Goal: Transaction & Acquisition: Purchase product/service

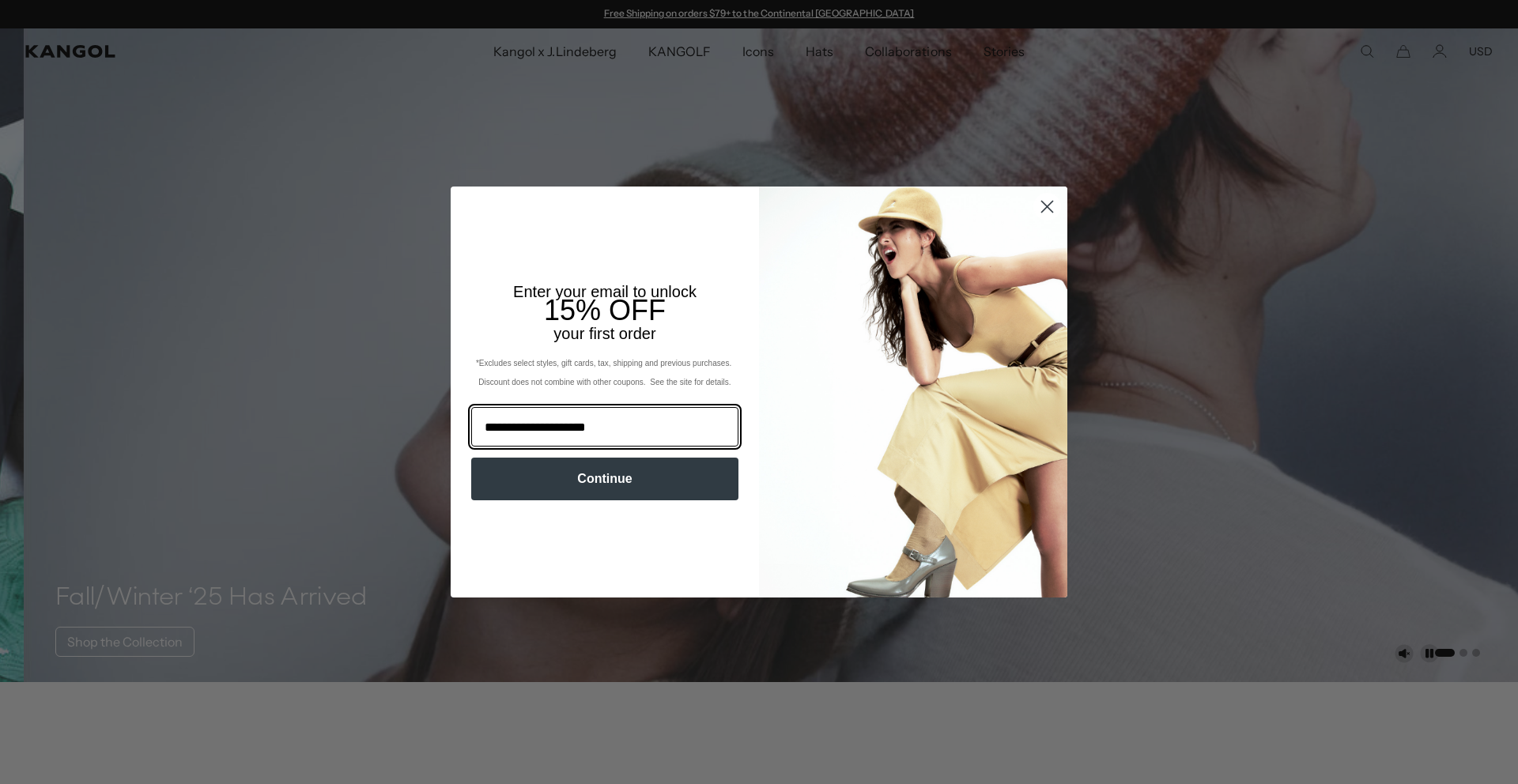
type input "**********"
click input "******" at bounding box center [0, 0] width 0 height 0
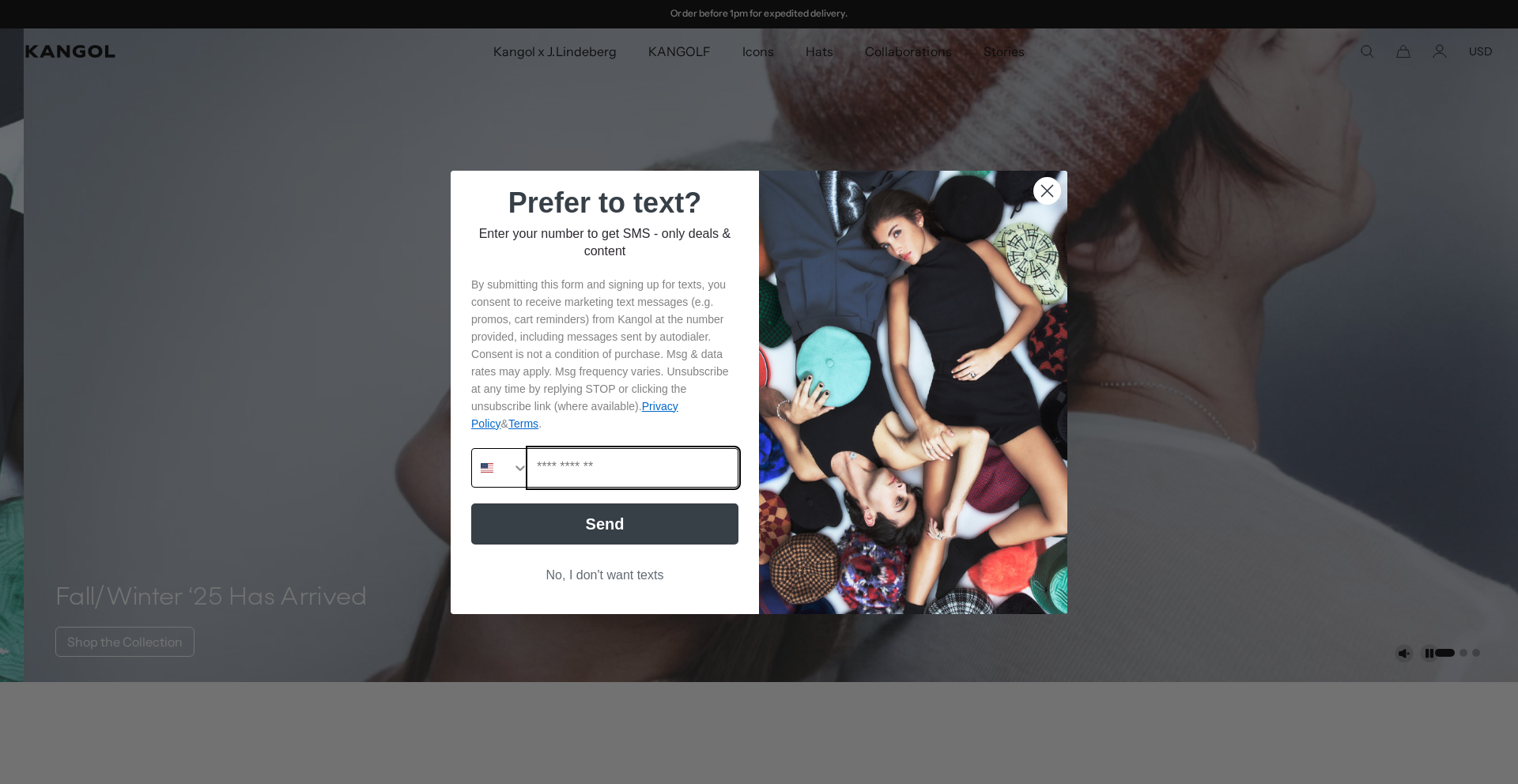
click at [649, 465] on input "Phone Number" at bounding box center [632, 468] width 209 height 38
type input "**********"
click at [515, 468] on icon "Search Countries" at bounding box center [520, 468] width 16 height 16
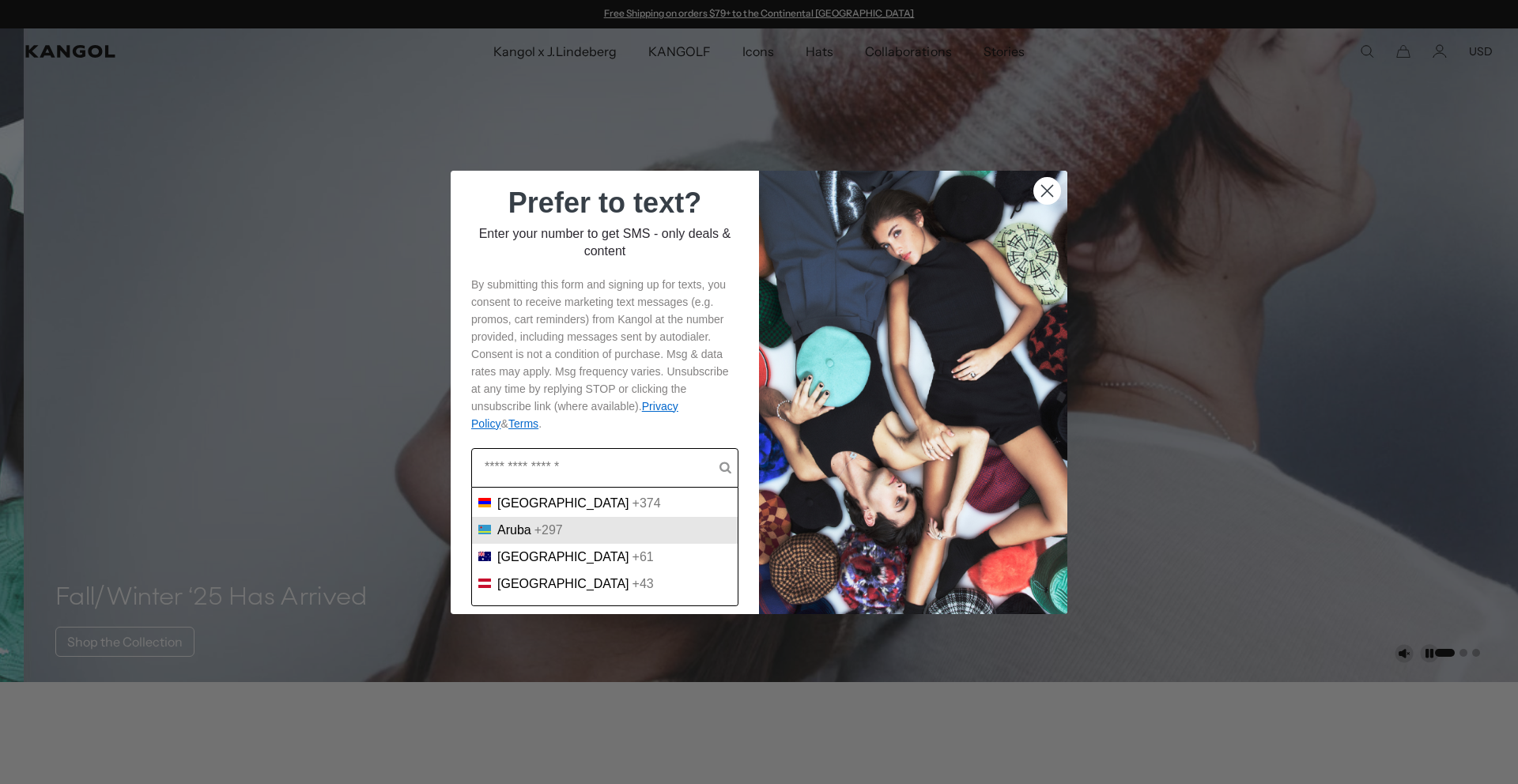
scroll to position [273, 0]
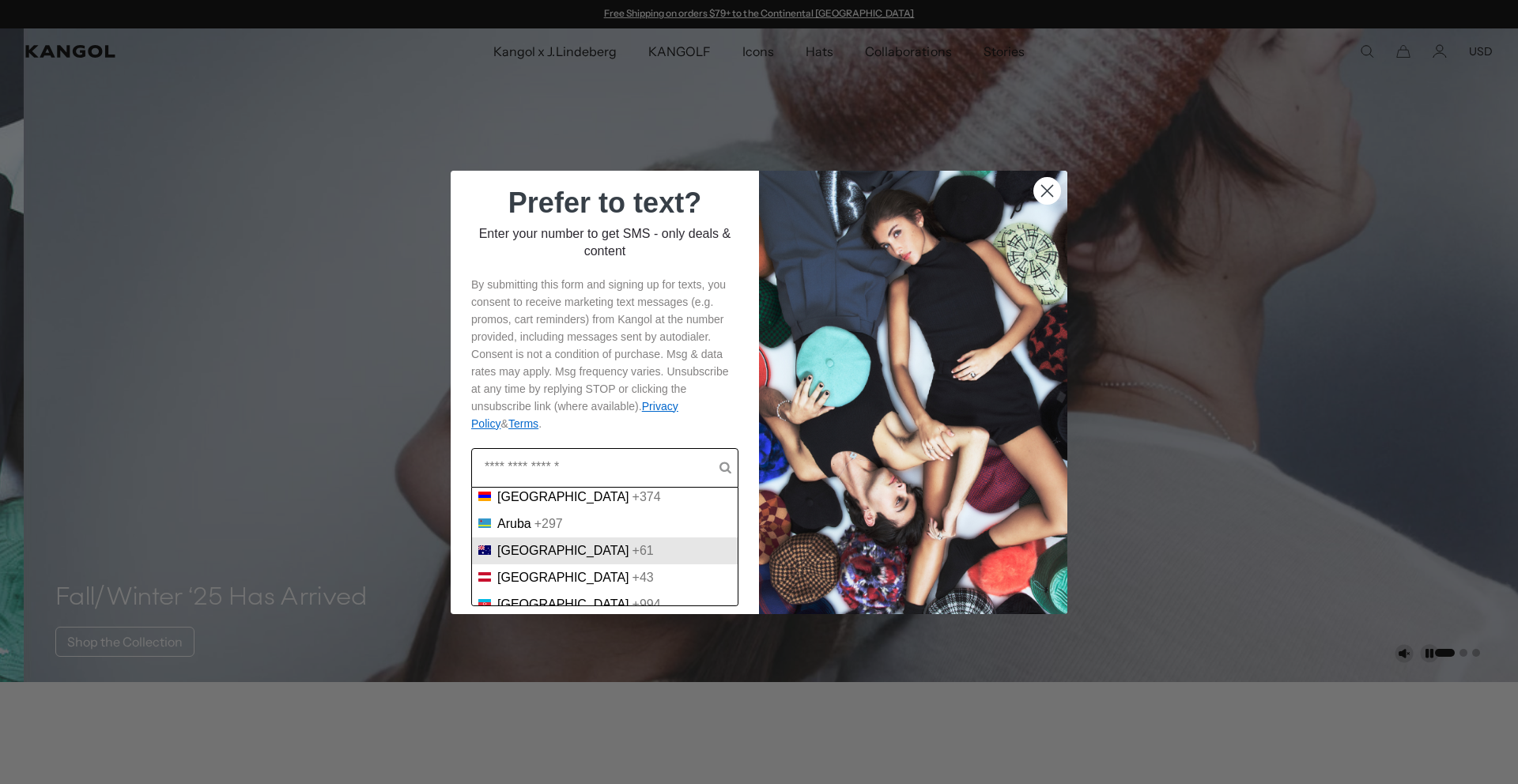
click at [532, 554] on span "Australia" at bounding box center [563, 551] width 132 height 14
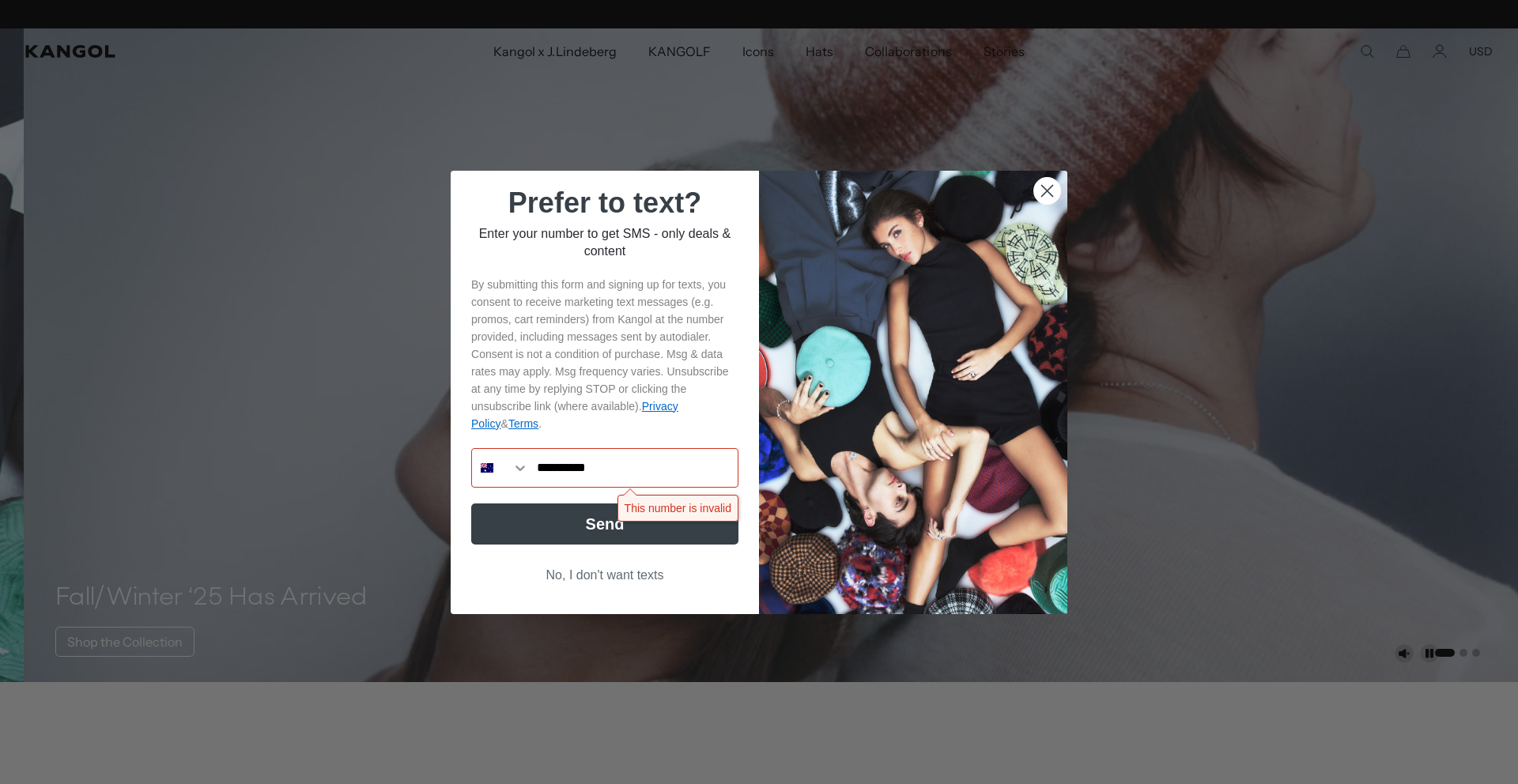
scroll to position [0, 326]
drag, startPoint x: 545, startPoint y: 470, endPoint x: 581, endPoint y: 491, distance: 41.7
click at [553, 472] on input "**********" at bounding box center [632, 468] width 209 height 38
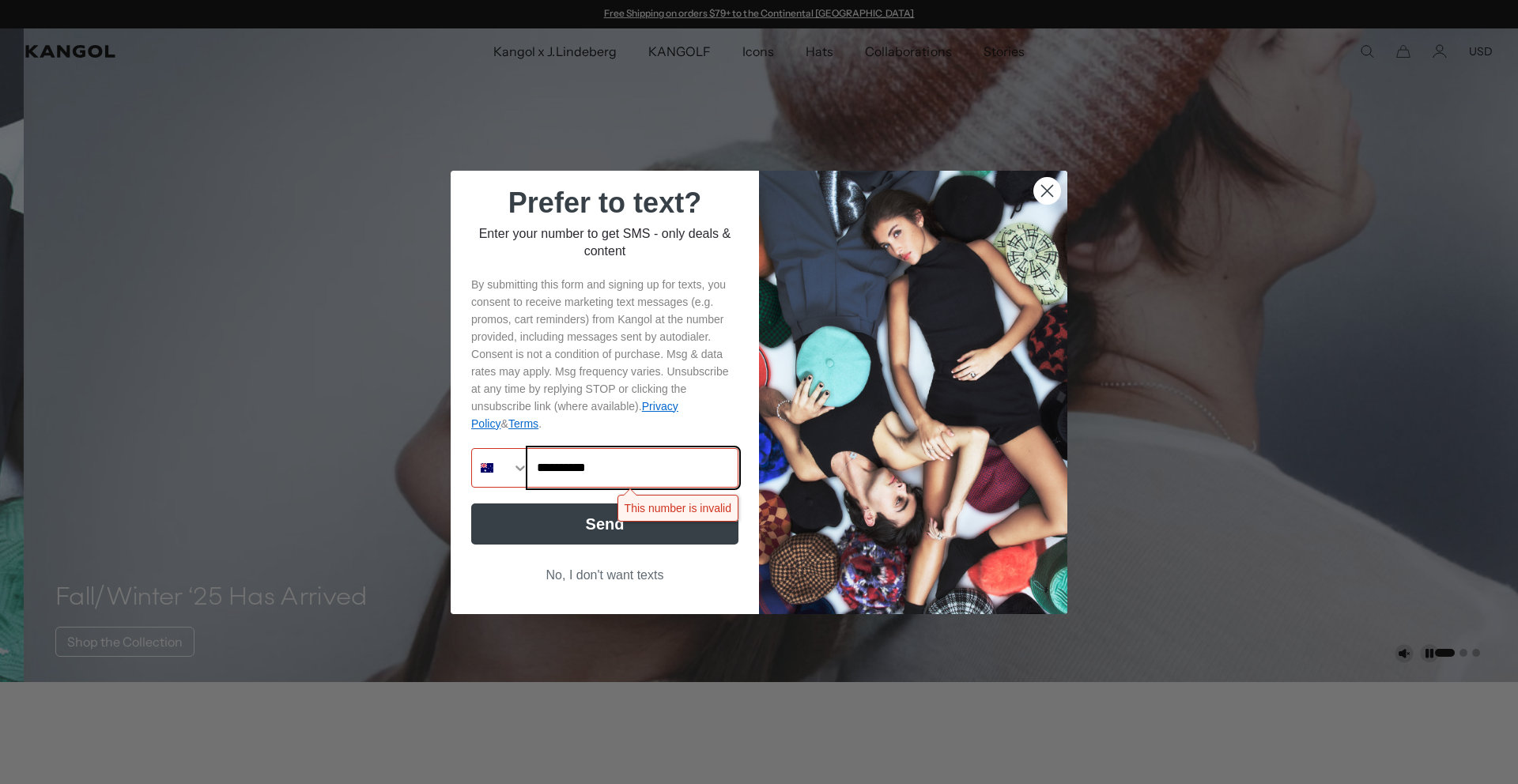
type input "**********"
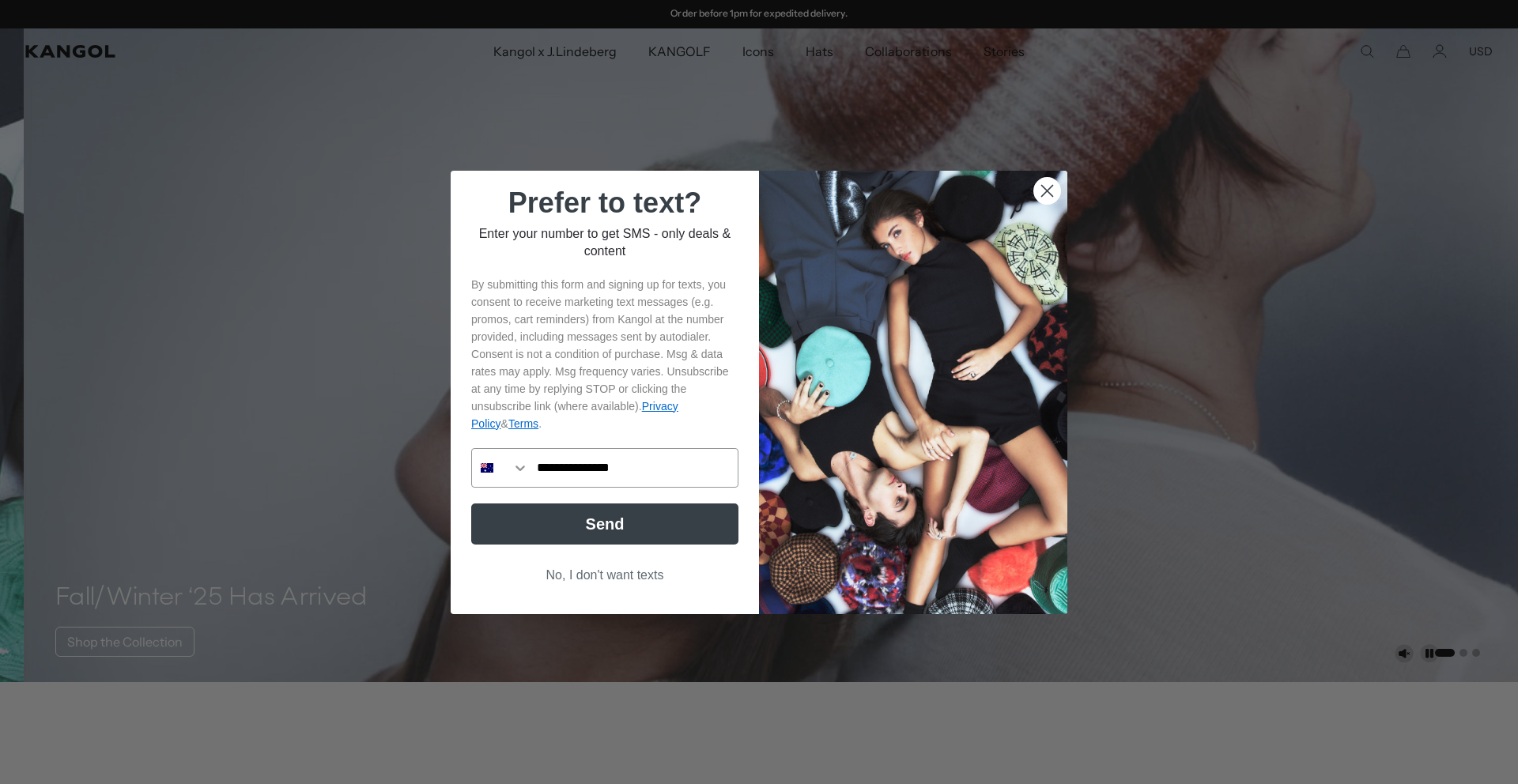
click at [605, 527] on button "Send" at bounding box center [605, 523] width 267 height 41
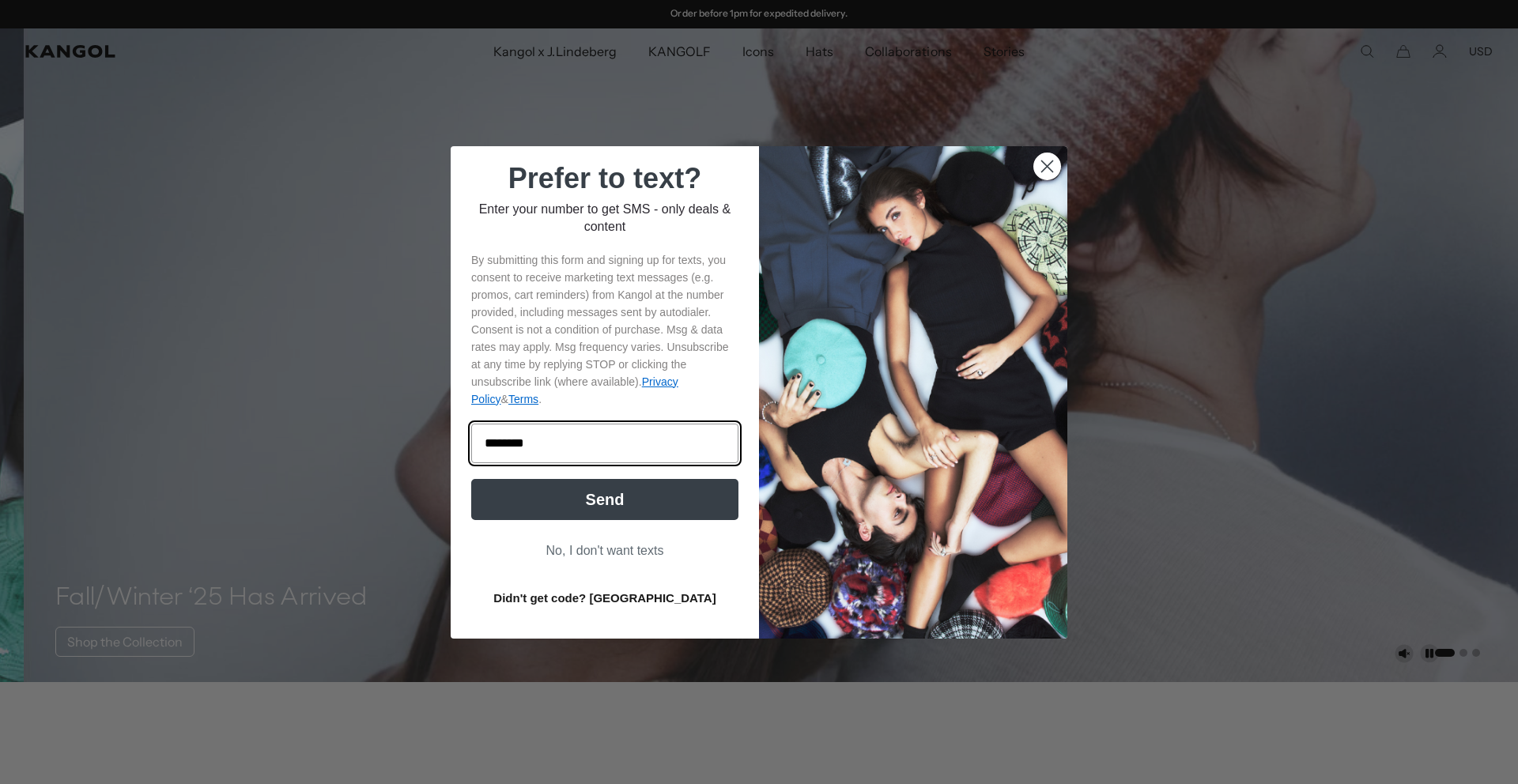
type input "********"
click at [620, 504] on button "Send" at bounding box center [605, 499] width 267 height 41
drag, startPoint x: 584, startPoint y: 443, endPoint x: 433, endPoint y: 444, distance: 151.0
click at [435, 444] on div "Close dialog Prefer to text? Enter your number to get SMS - only deals & conten…" at bounding box center [759, 392] width 648 height 492
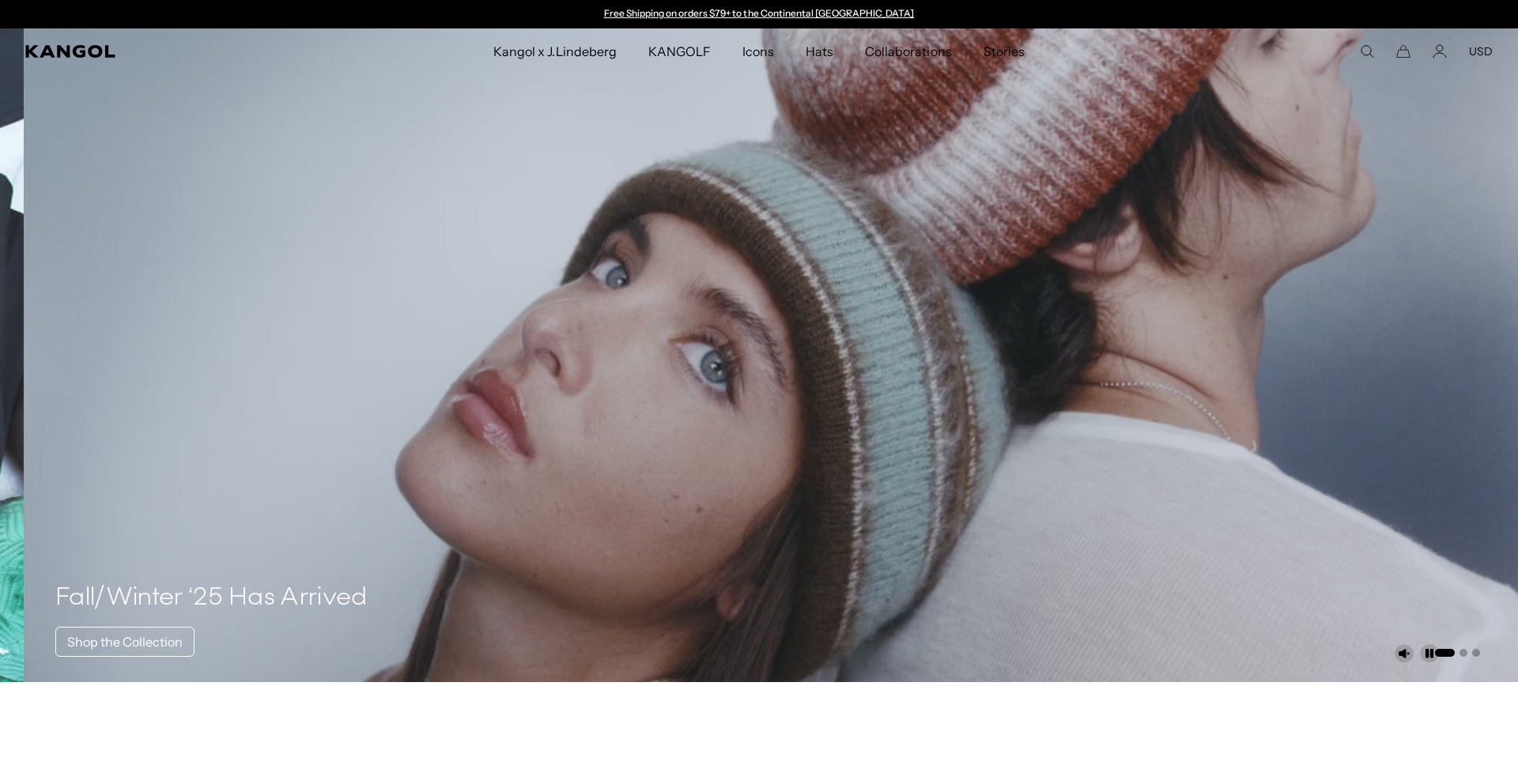
click at [369, 759] on div "Close dialog Prefer to text? Enter your number to get SMS - only deals & conten…" at bounding box center [759, 392] width 1518 height 784
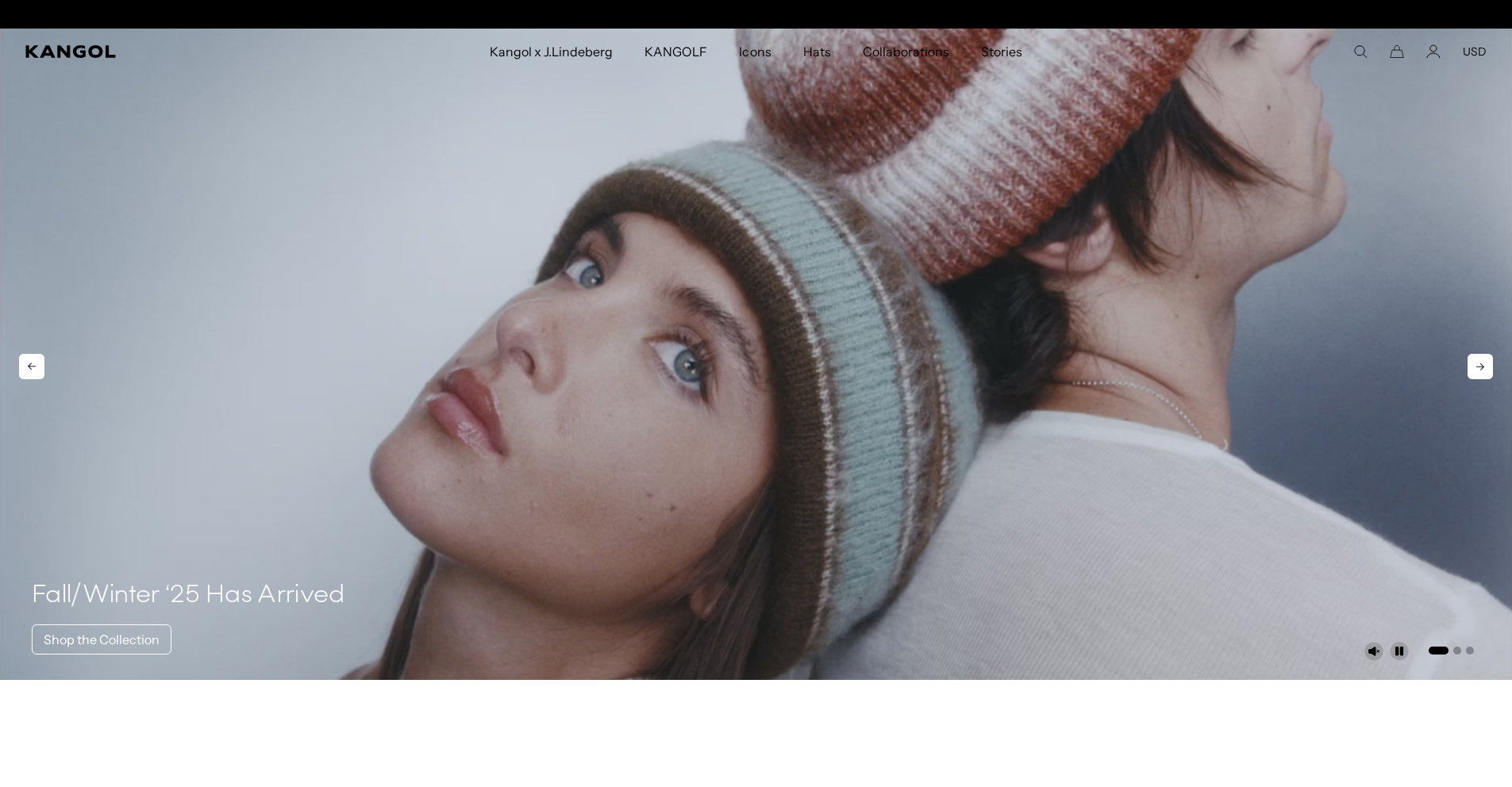
scroll to position [0, 327]
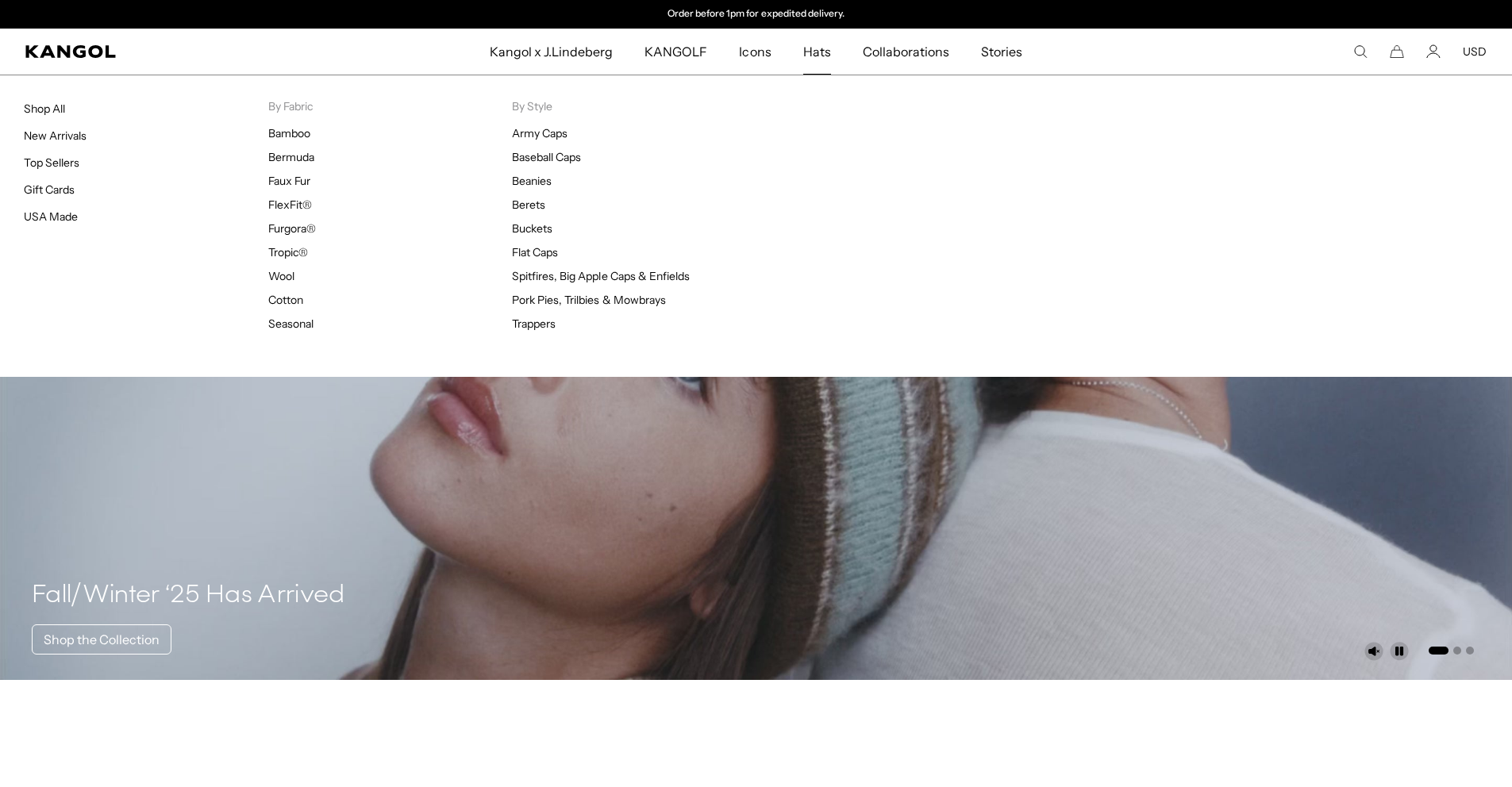
click at [812, 57] on span "Hats" at bounding box center [817, 51] width 28 height 46
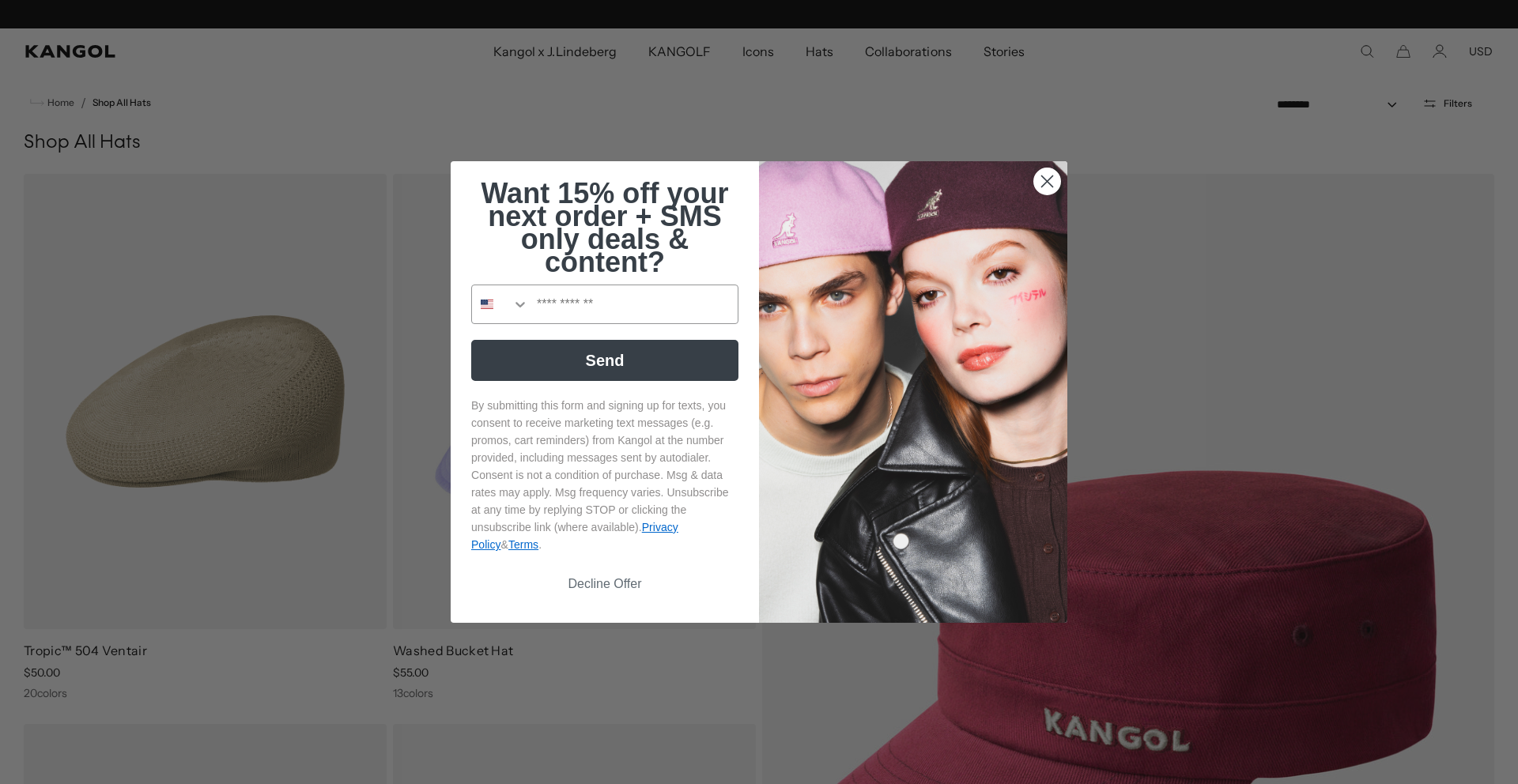
scroll to position [0, 326]
click at [1046, 182] on circle "Close dialog" at bounding box center [1047, 181] width 26 height 26
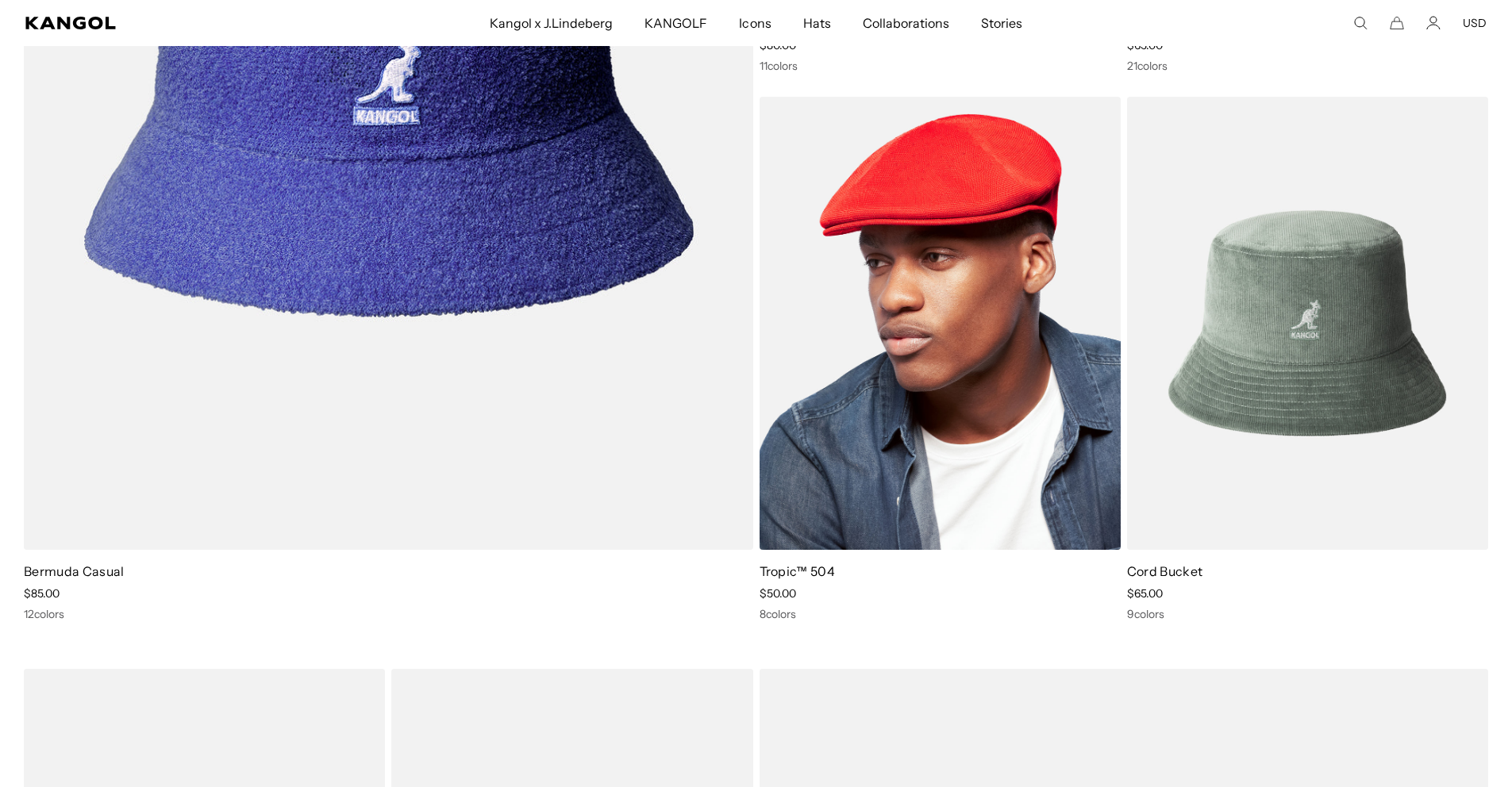
click at [973, 385] on img at bounding box center [940, 323] width 361 height 454
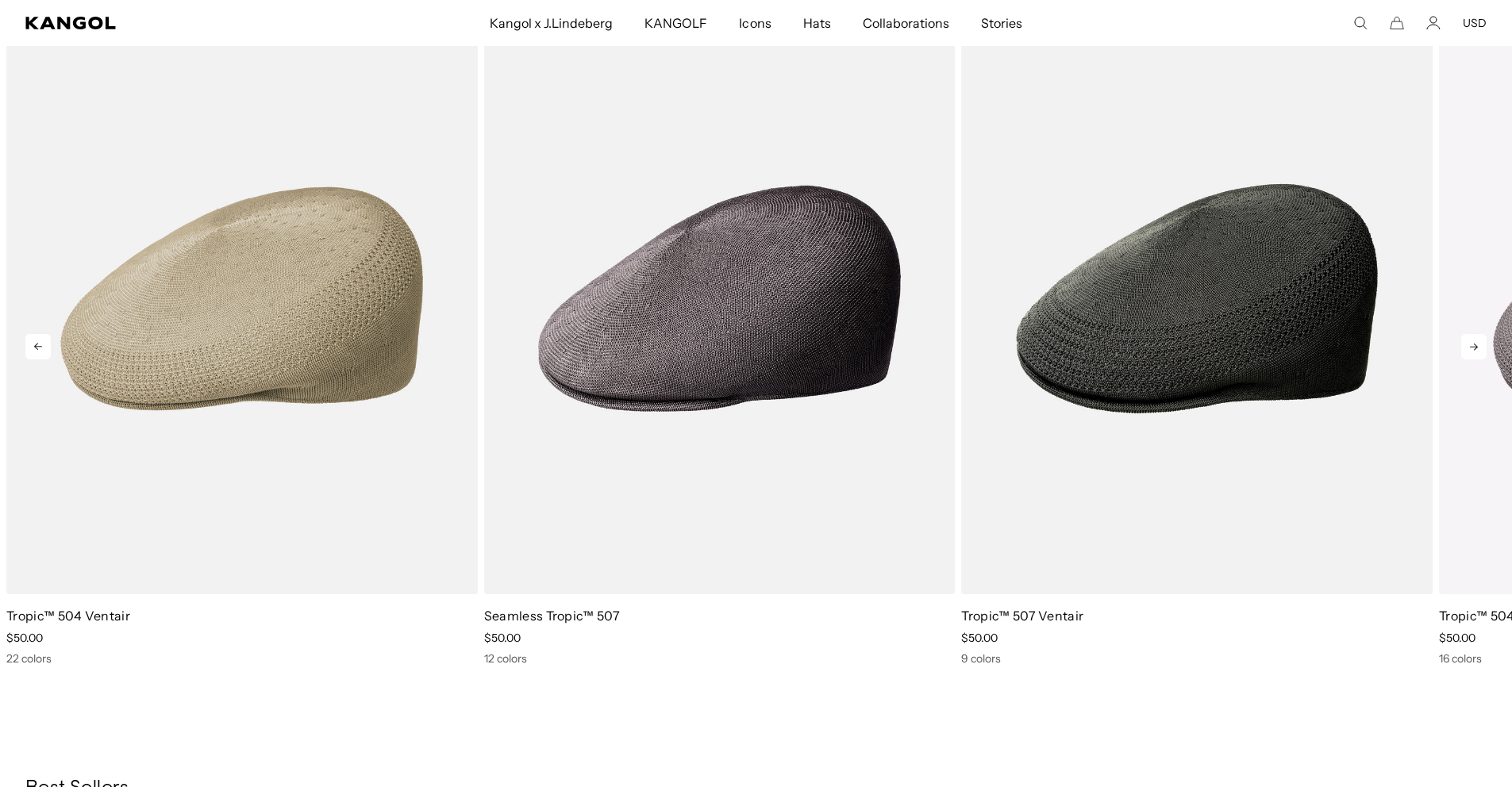
click at [1475, 343] on icon at bounding box center [1474, 346] width 25 height 25
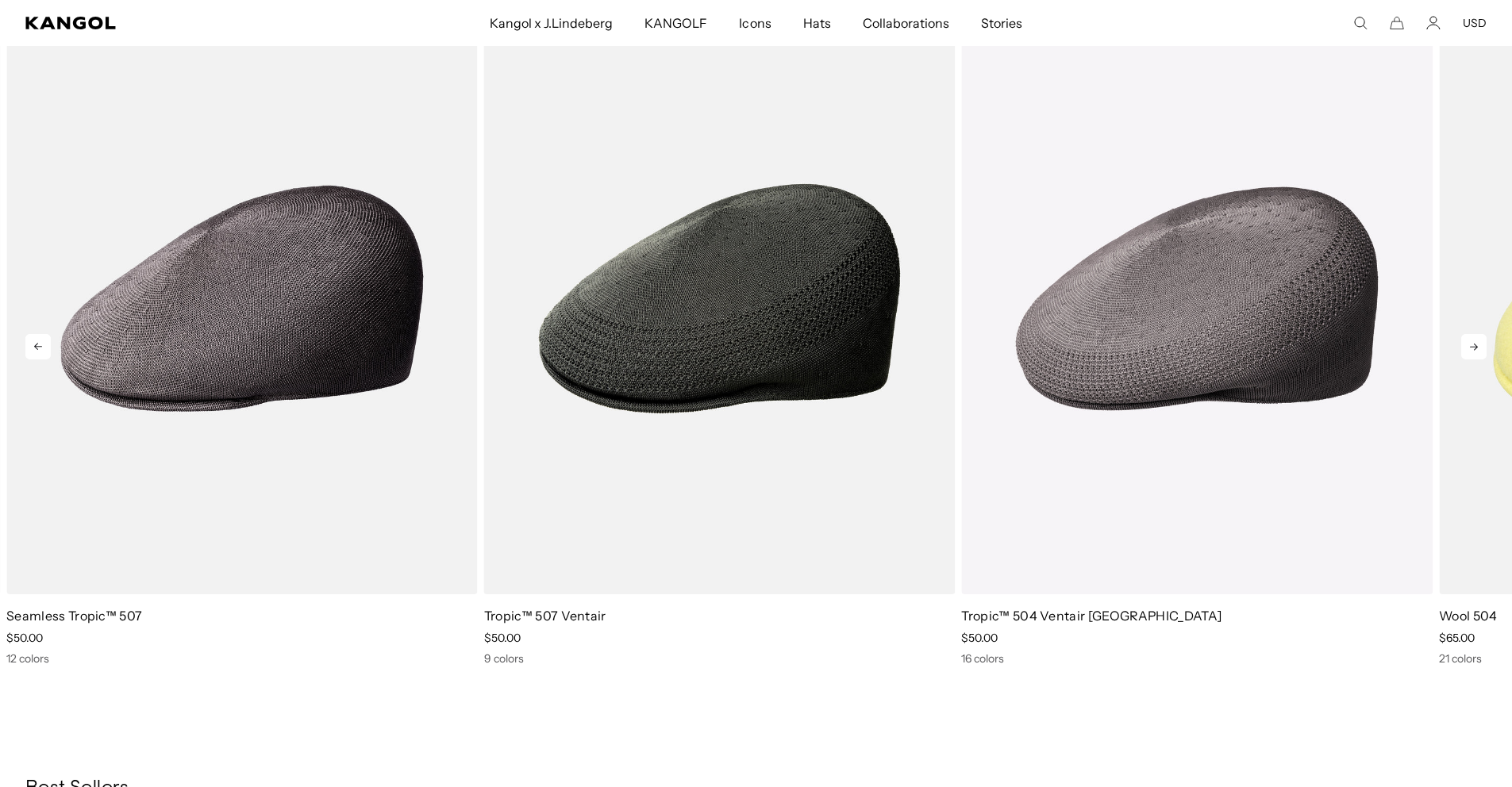
scroll to position [0, 327]
click at [1475, 343] on icon at bounding box center [1474, 346] width 25 height 25
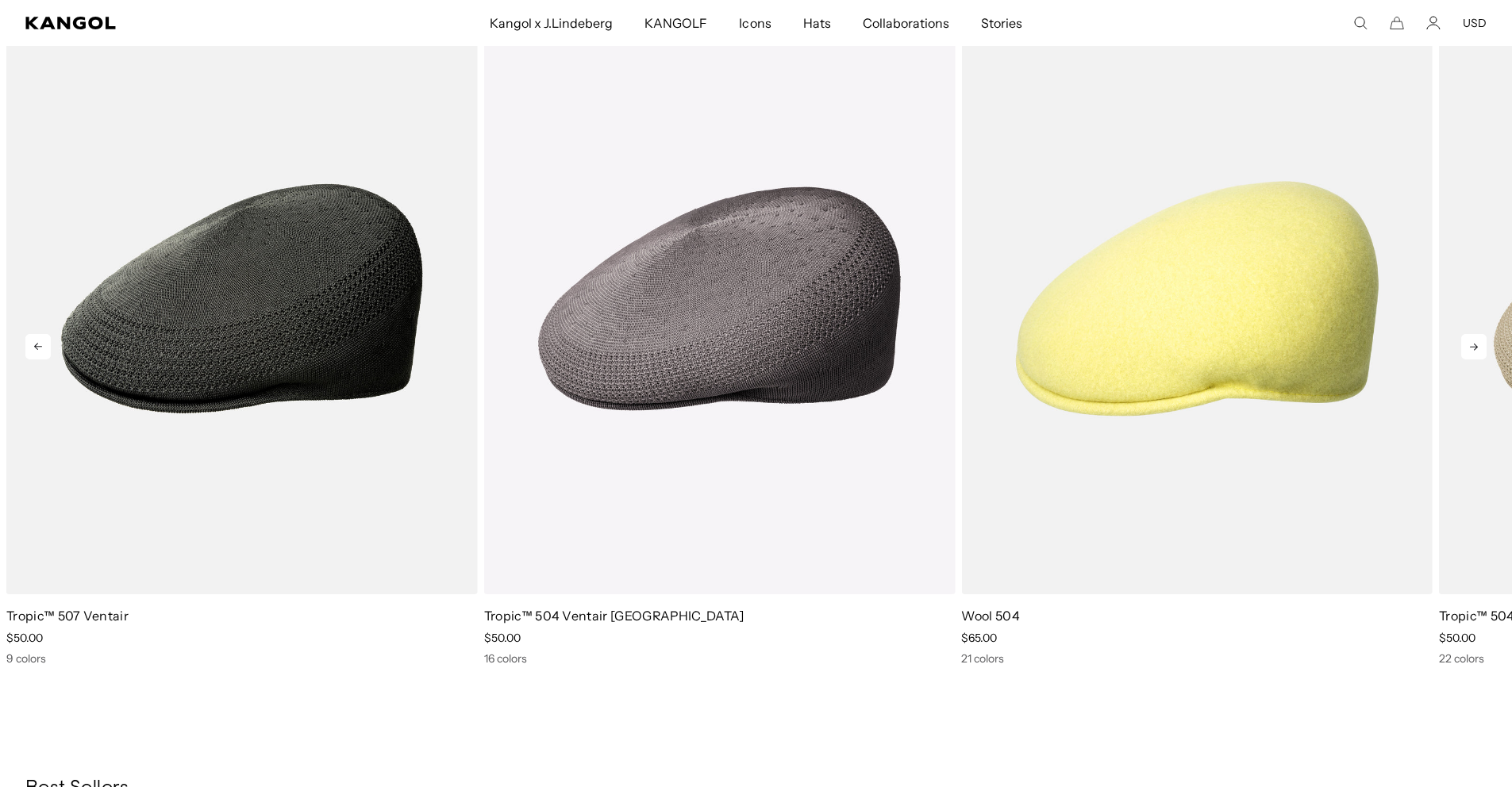
scroll to position [0, 0]
click at [1475, 343] on icon at bounding box center [1474, 346] width 25 height 25
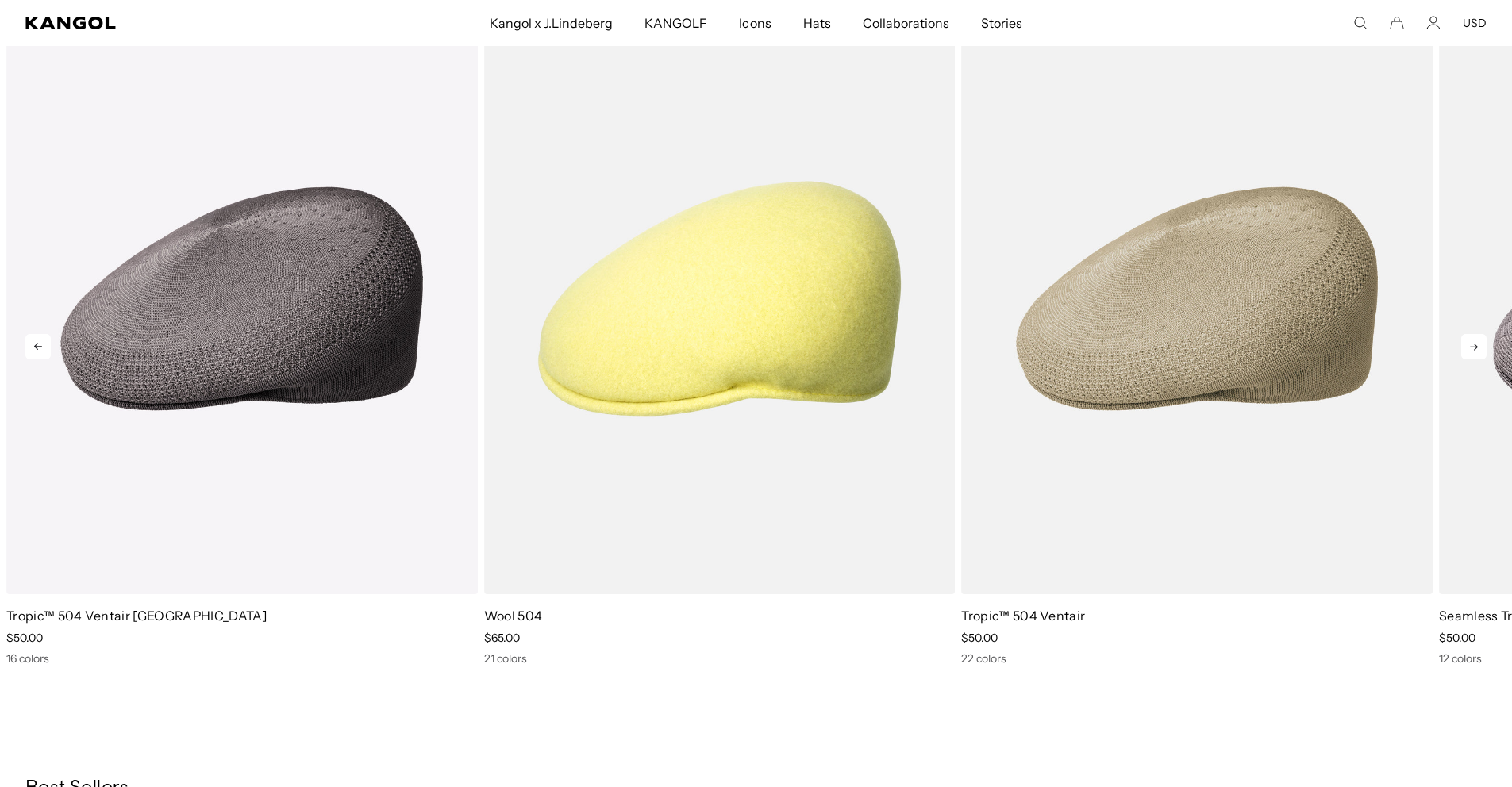
scroll to position [0, 327]
click at [1475, 343] on icon at bounding box center [1474, 346] width 25 height 25
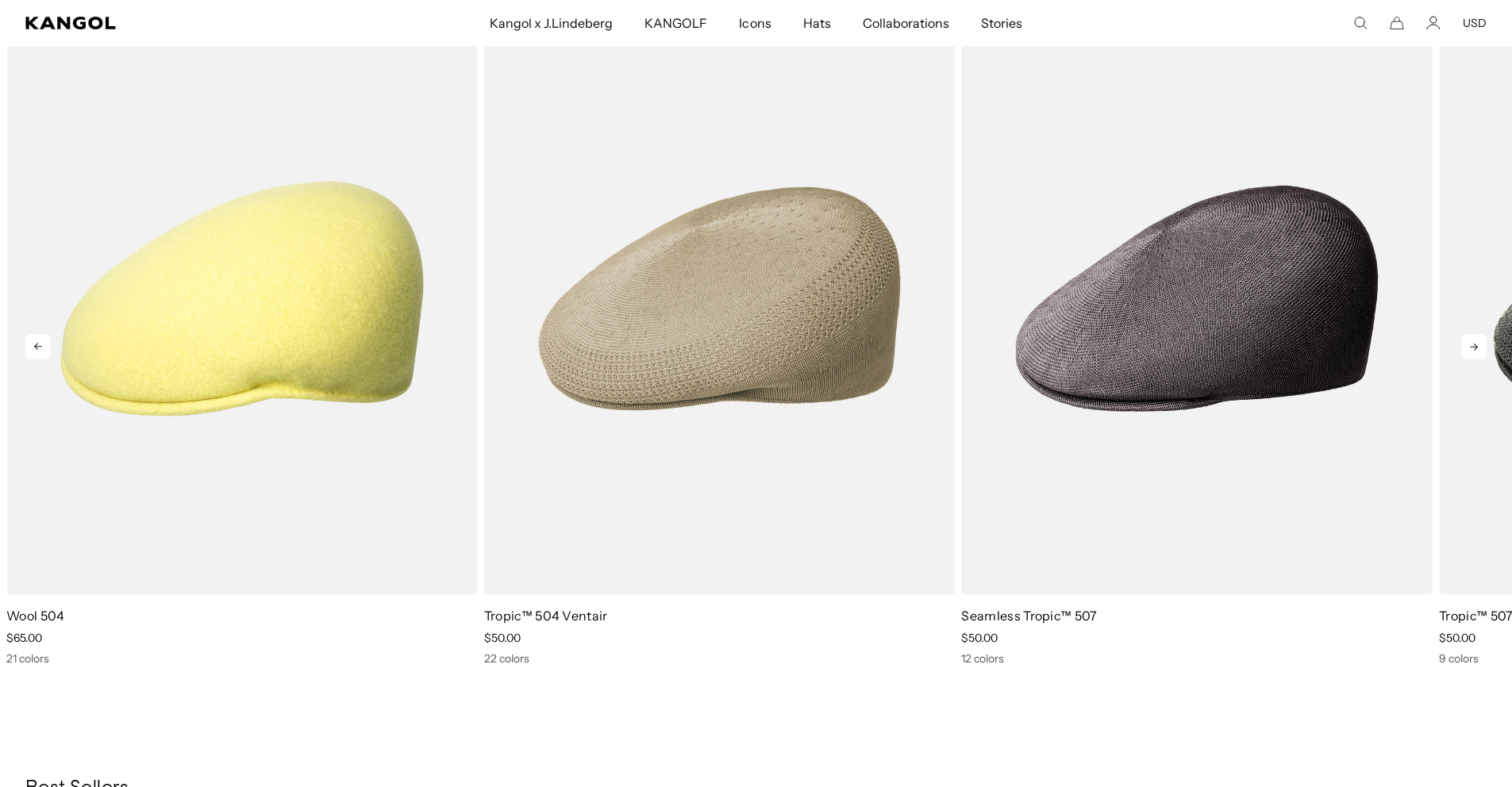
click at [1475, 343] on icon at bounding box center [1474, 346] width 25 height 25
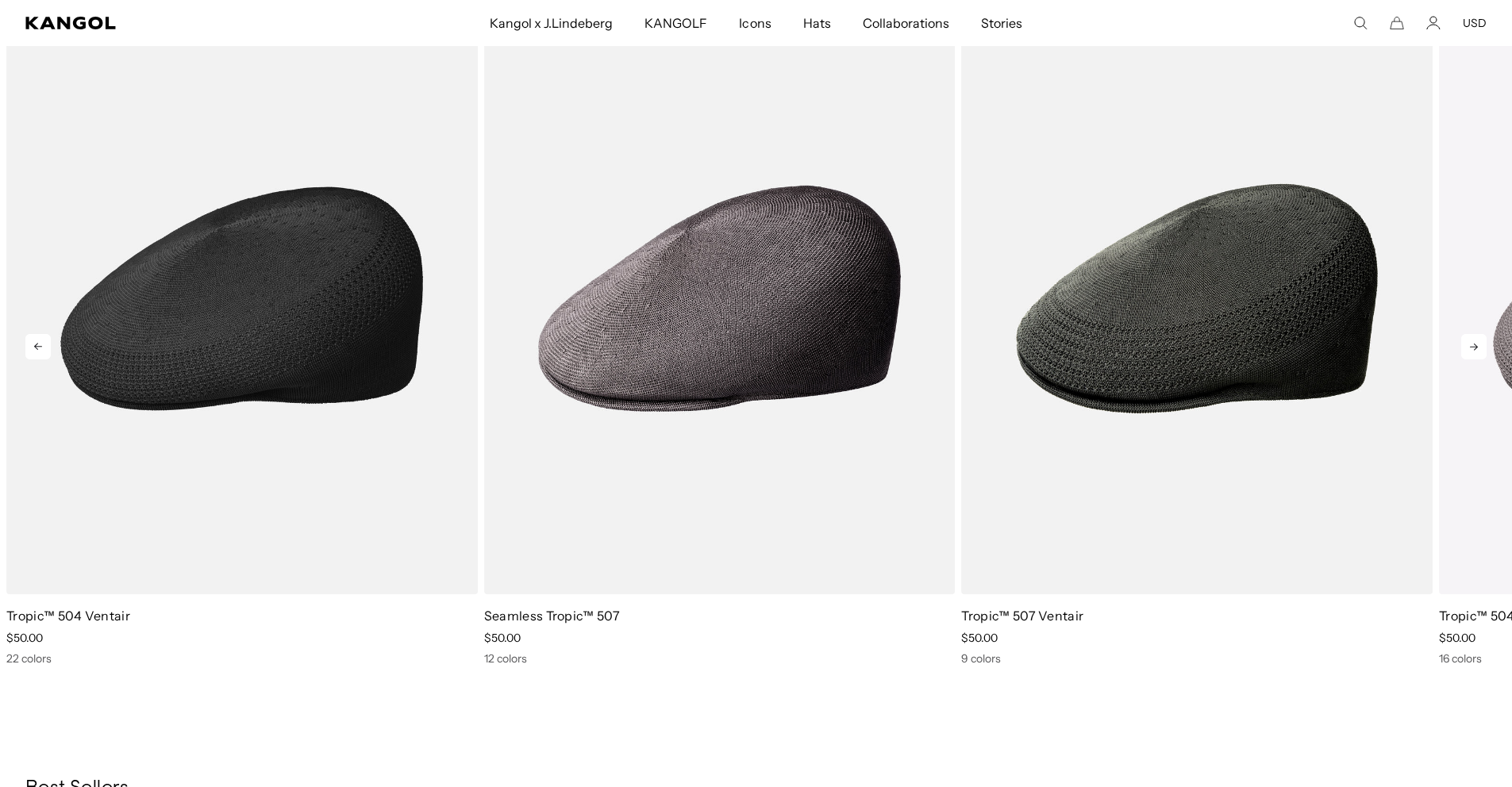
scroll to position [0, 0]
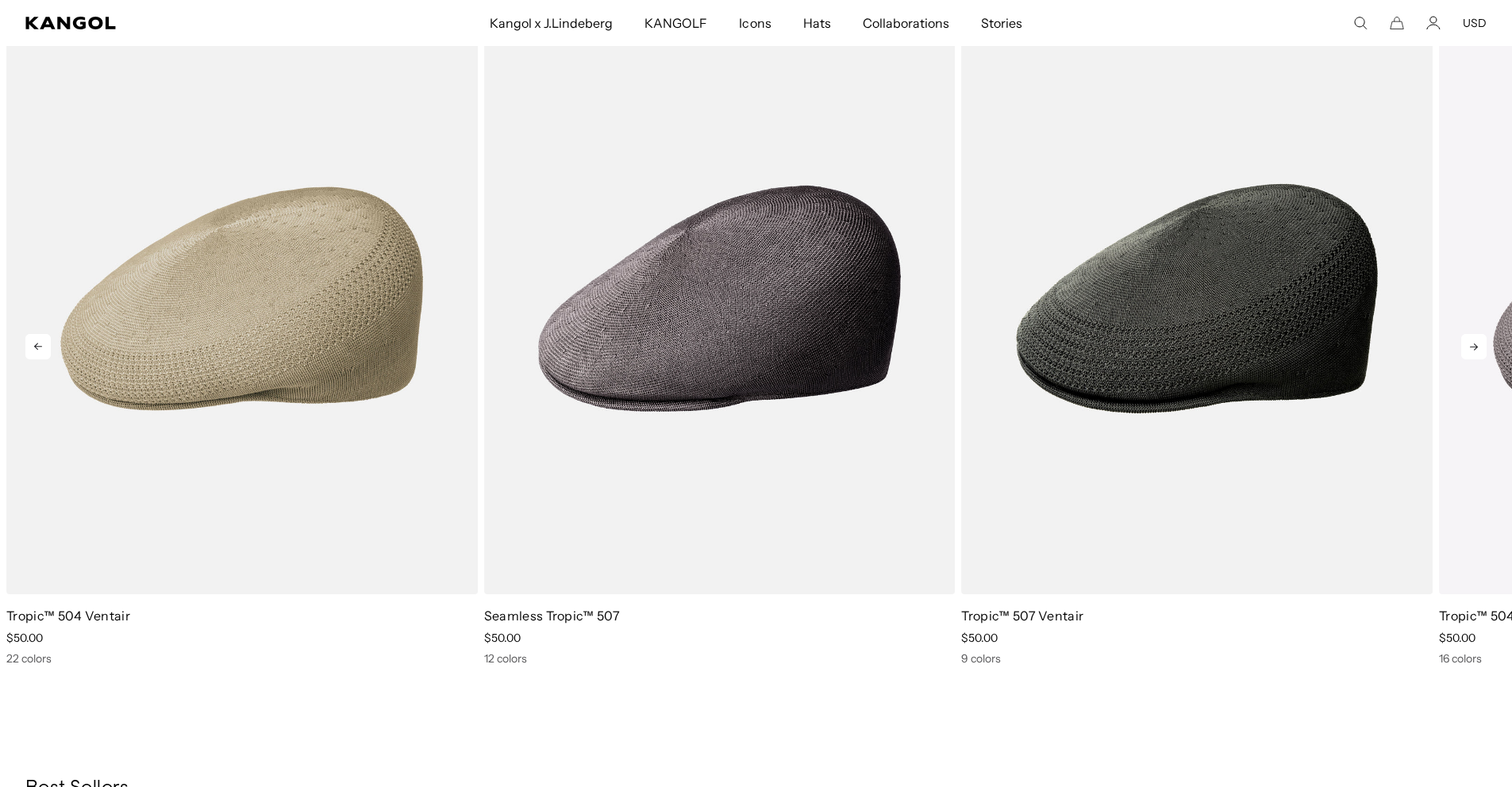
click at [1477, 347] on icon at bounding box center [1474, 347] width 8 height 7
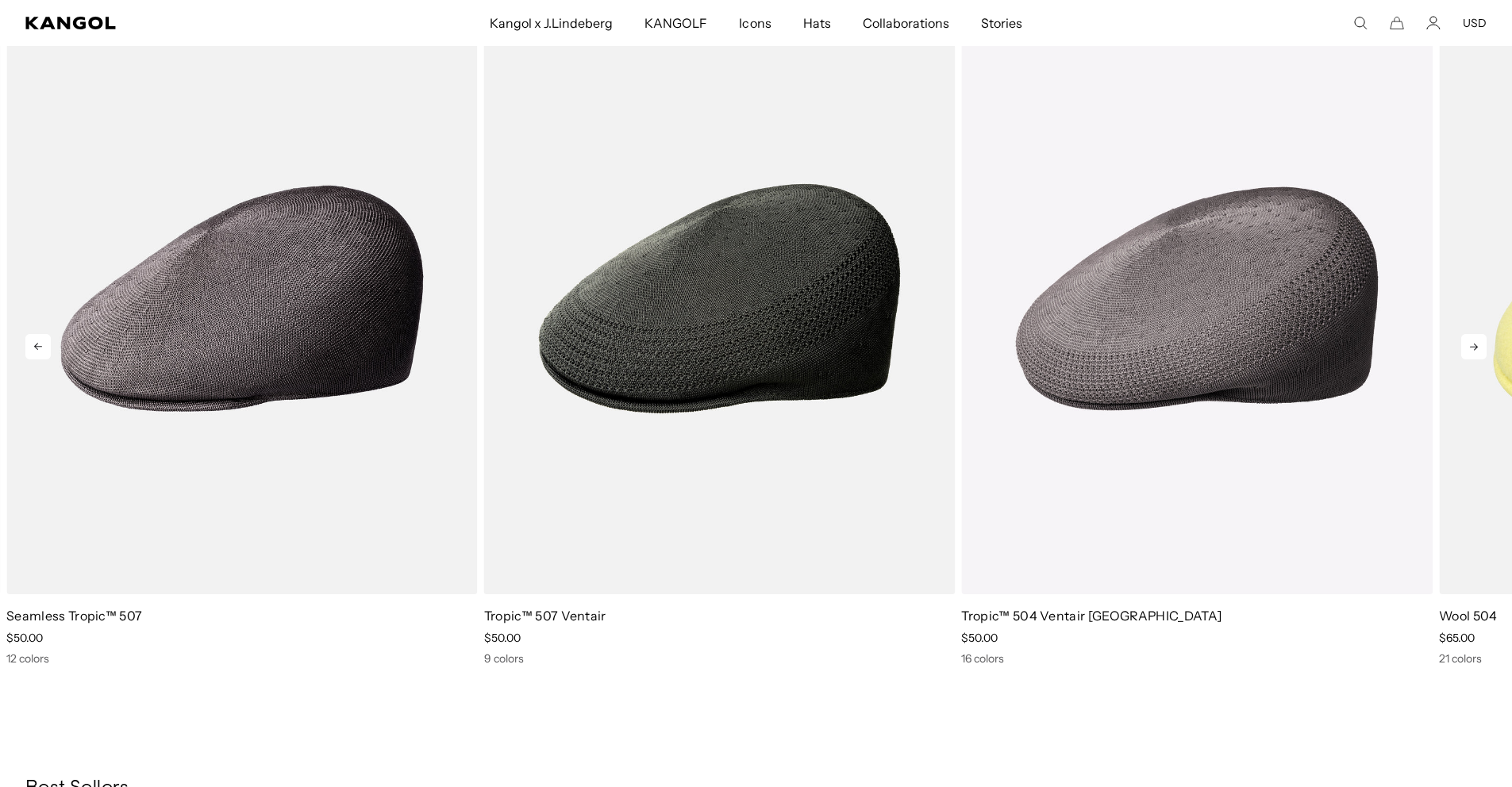
scroll to position [0, 327]
click at [1477, 347] on icon at bounding box center [1474, 347] width 8 height 7
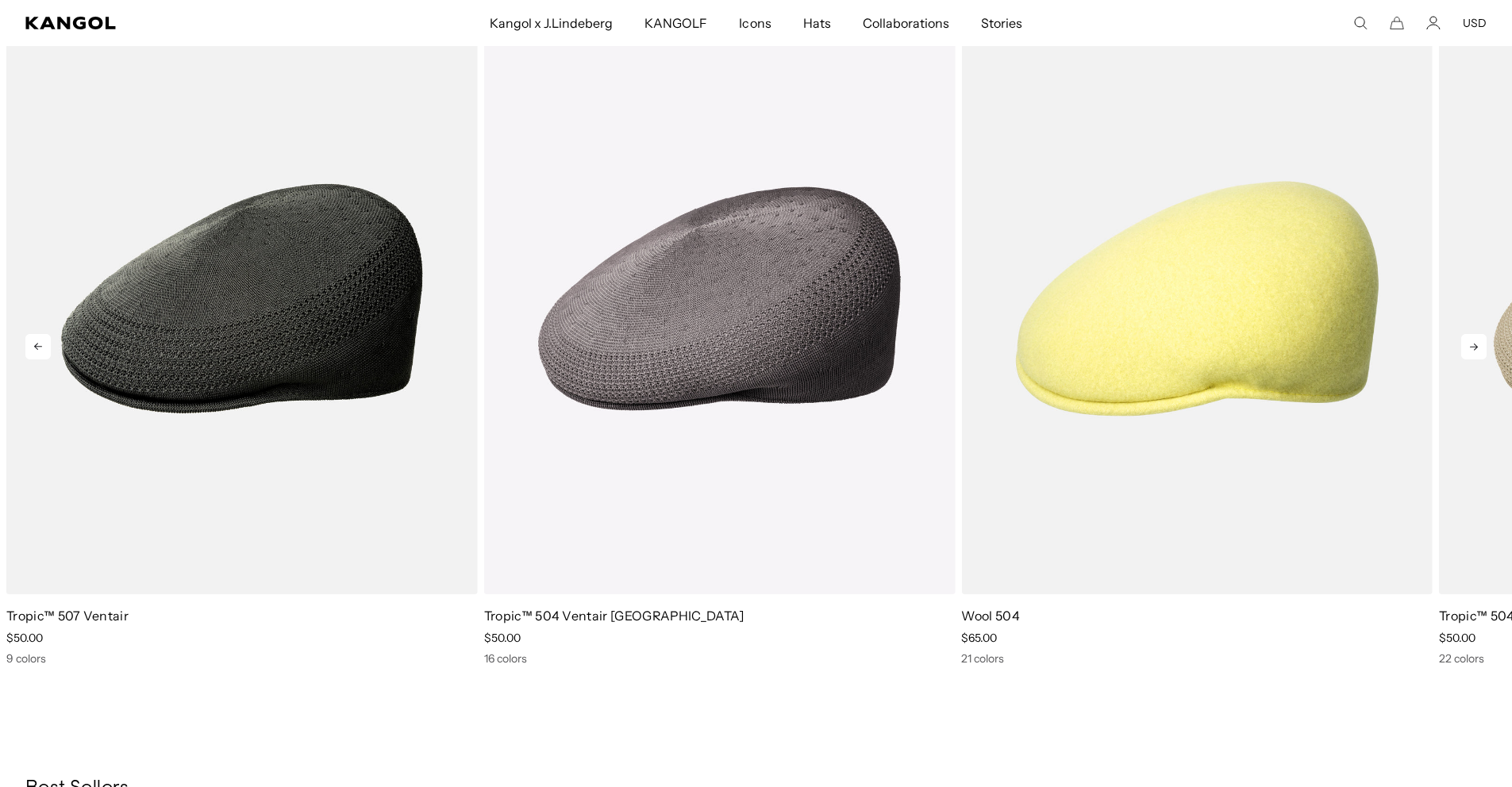
click at [1477, 347] on icon at bounding box center [1474, 347] width 8 height 7
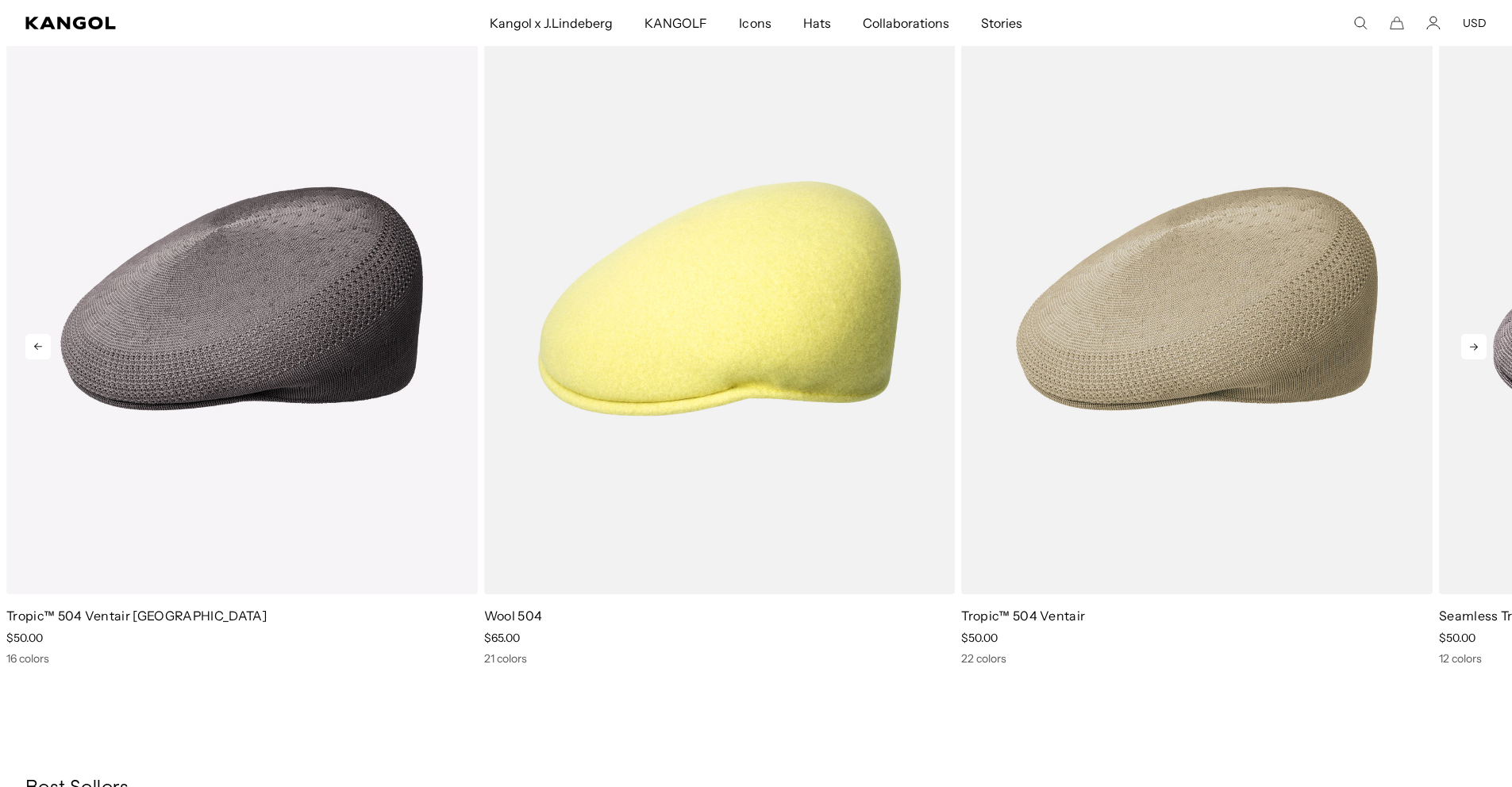
click at [1477, 346] on icon at bounding box center [1474, 347] width 8 height 7
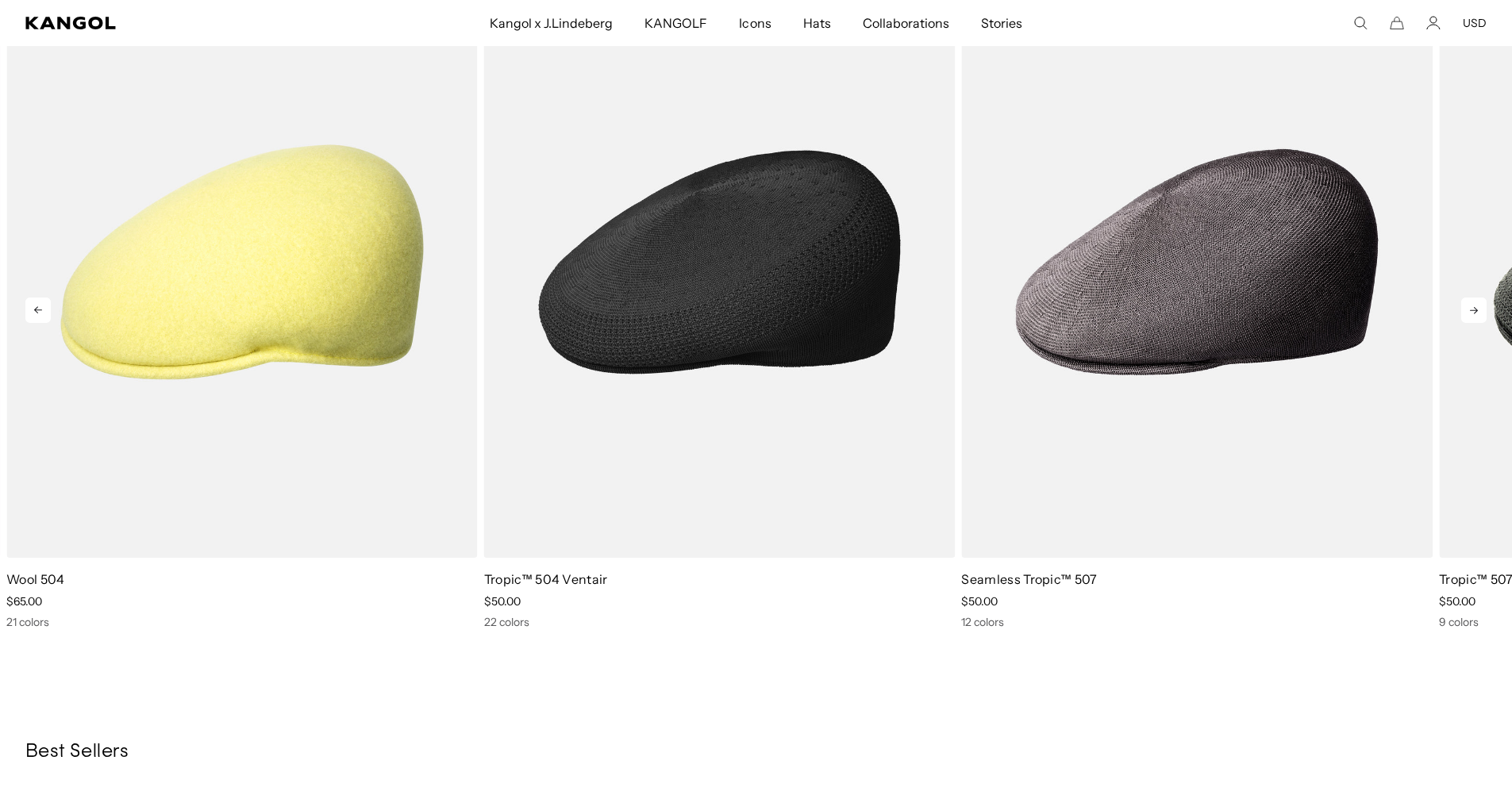
scroll to position [1448, 0]
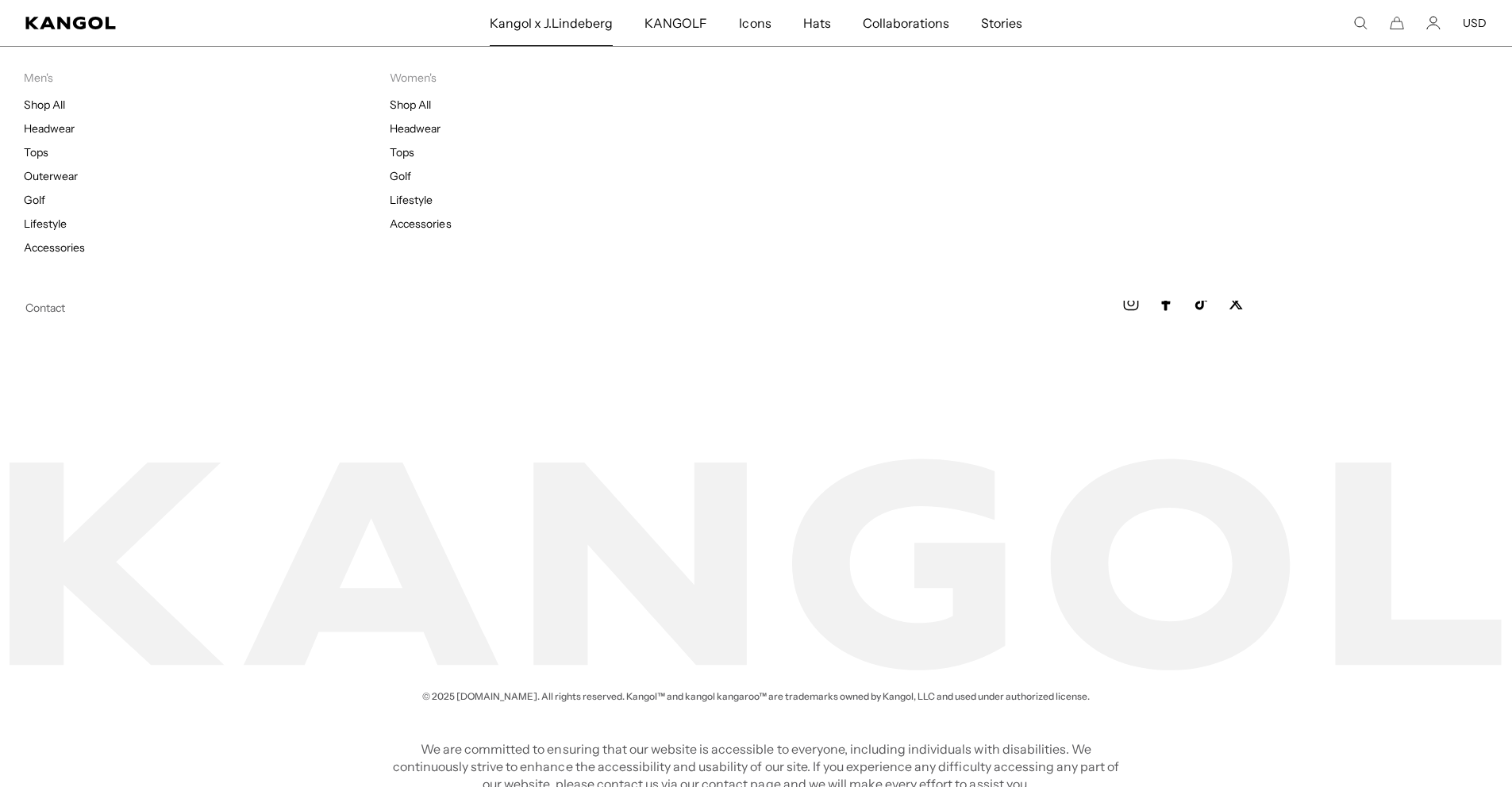
scroll to position [0, 327]
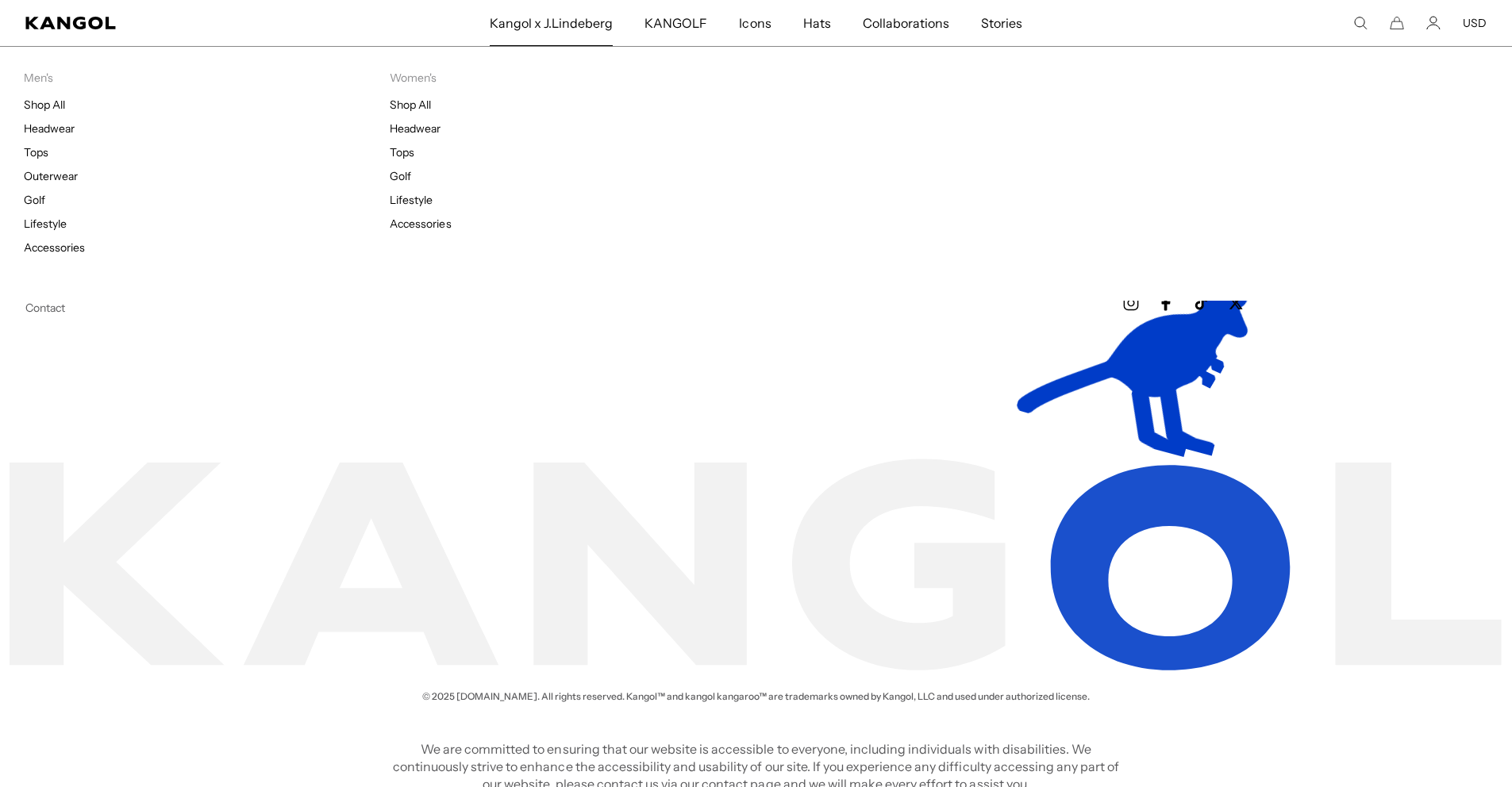
click at [565, 23] on span "Kangol x J.Lindeberg" at bounding box center [552, 23] width 124 height 46
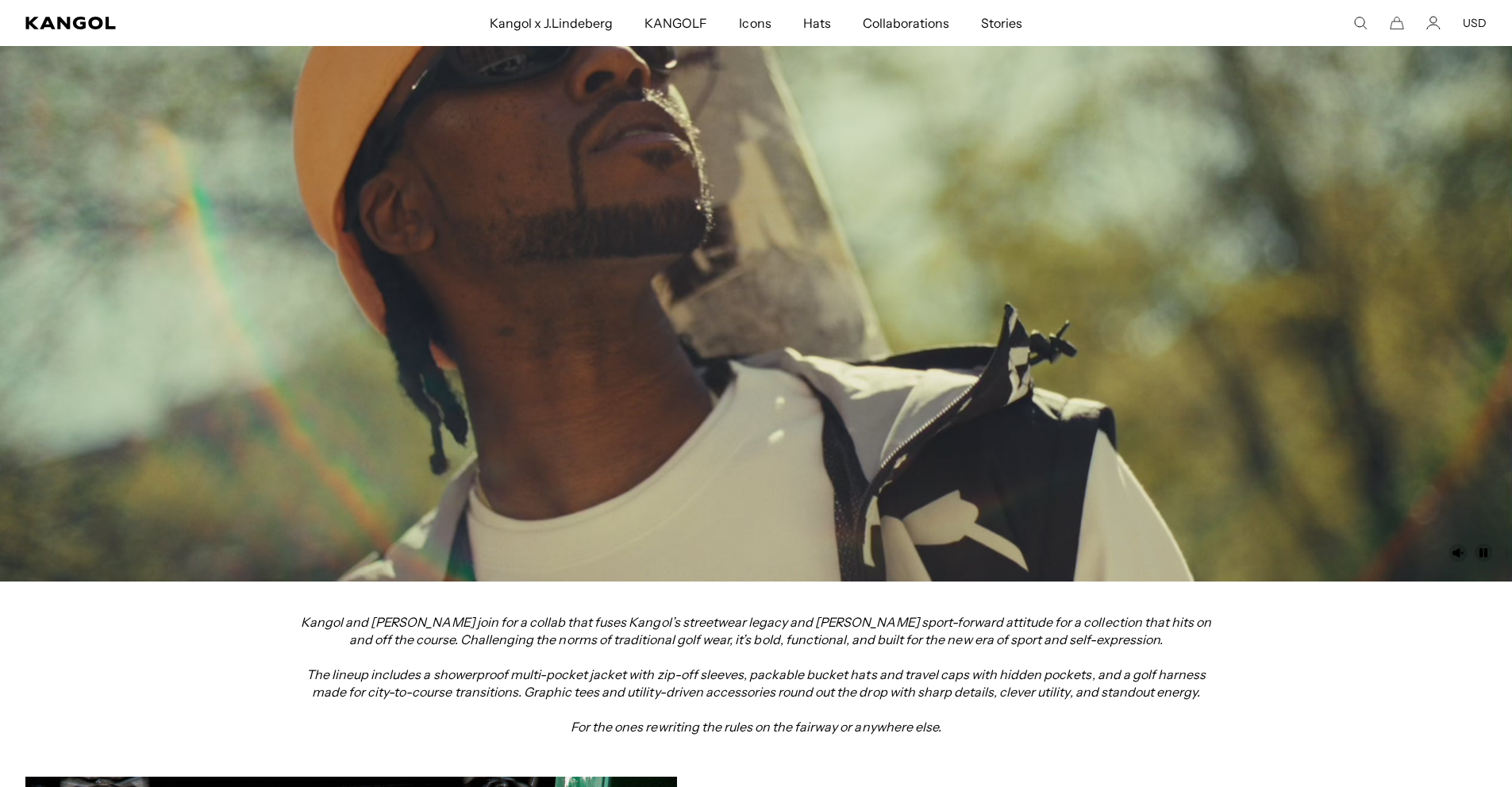
scroll to position [0, 327]
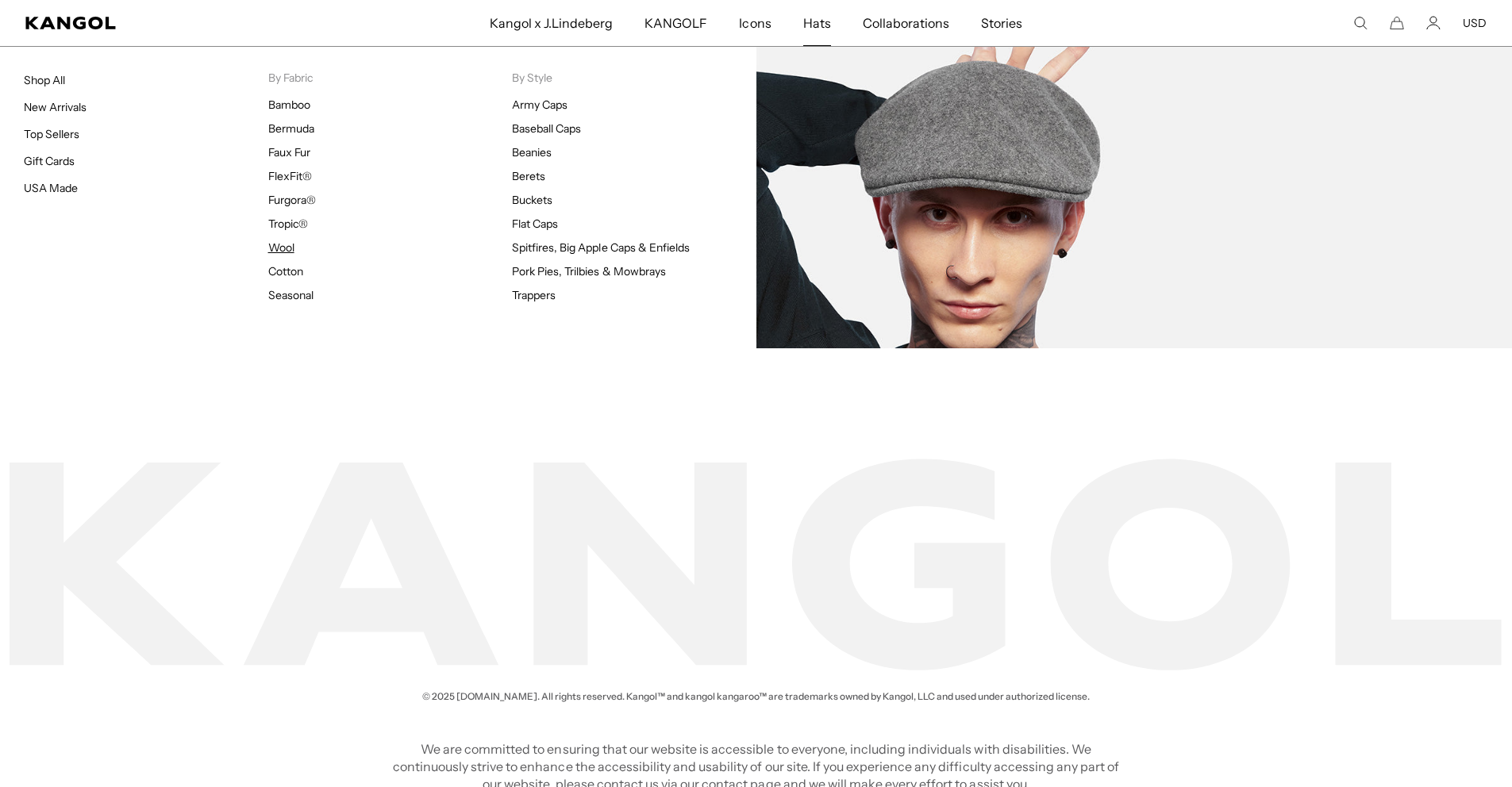
scroll to position [0, 327]
click at [284, 246] on link "Wool" at bounding box center [281, 247] width 26 height 14
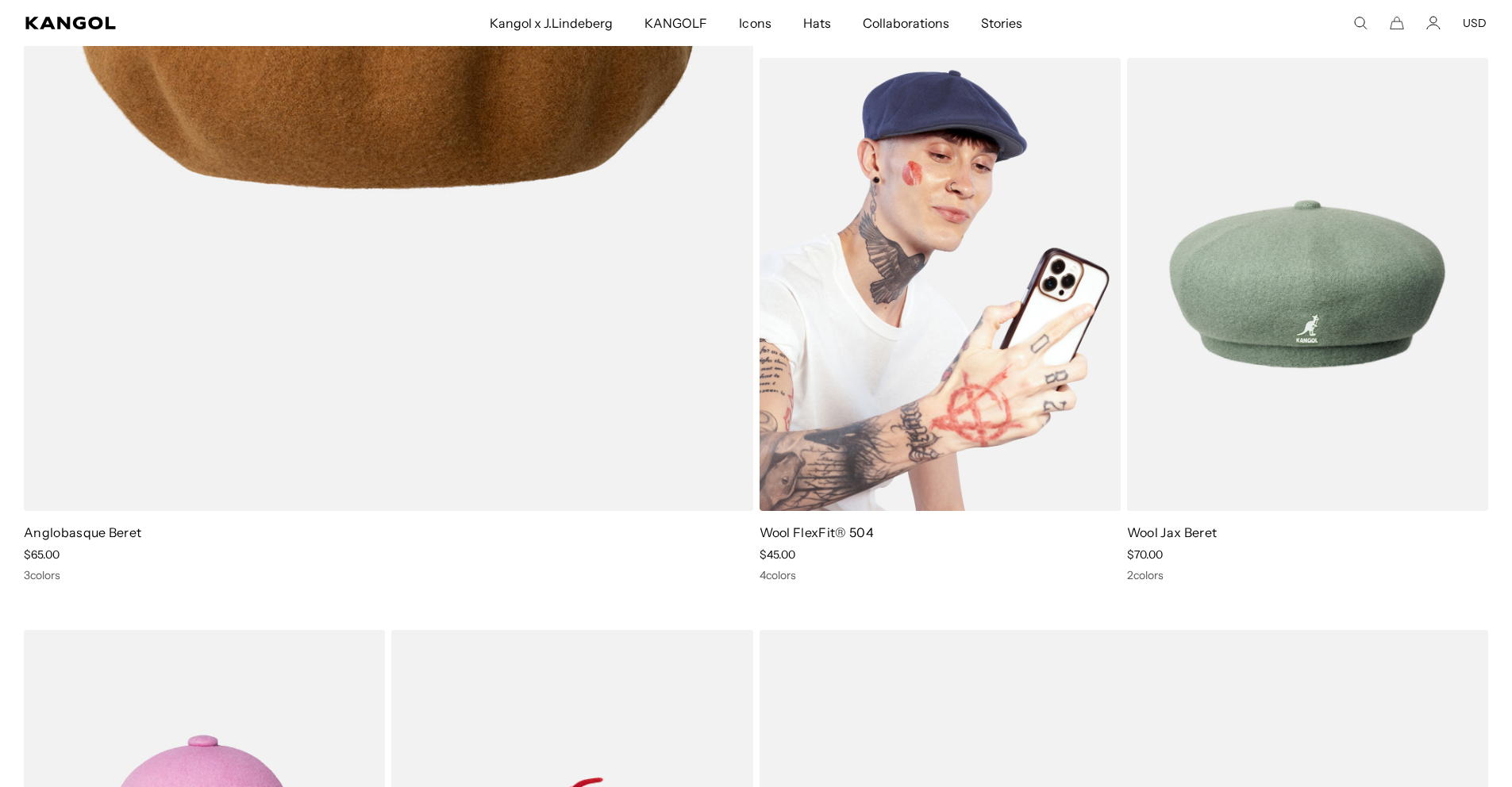
click at [826, 532] on link "Wool FlexFit® 504" at bounding box center [816, 532] width 114 height 16
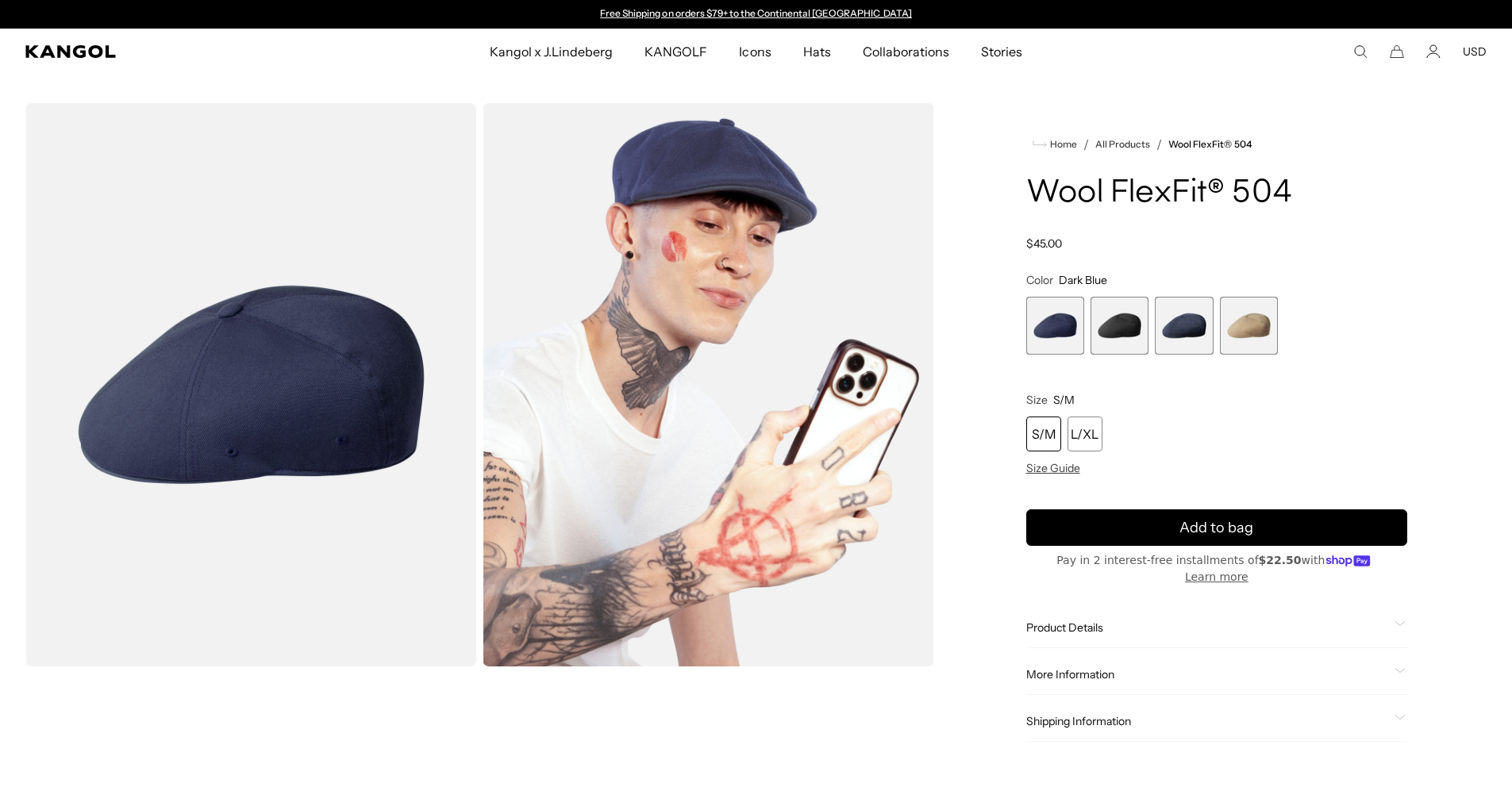
click at [1482, 50] on button "USD" at bounding box center [1474, 51] width 23 height 14
click at [1439, 53] on icon "Account" at bounding box center [1433, 51] width 14 height 14
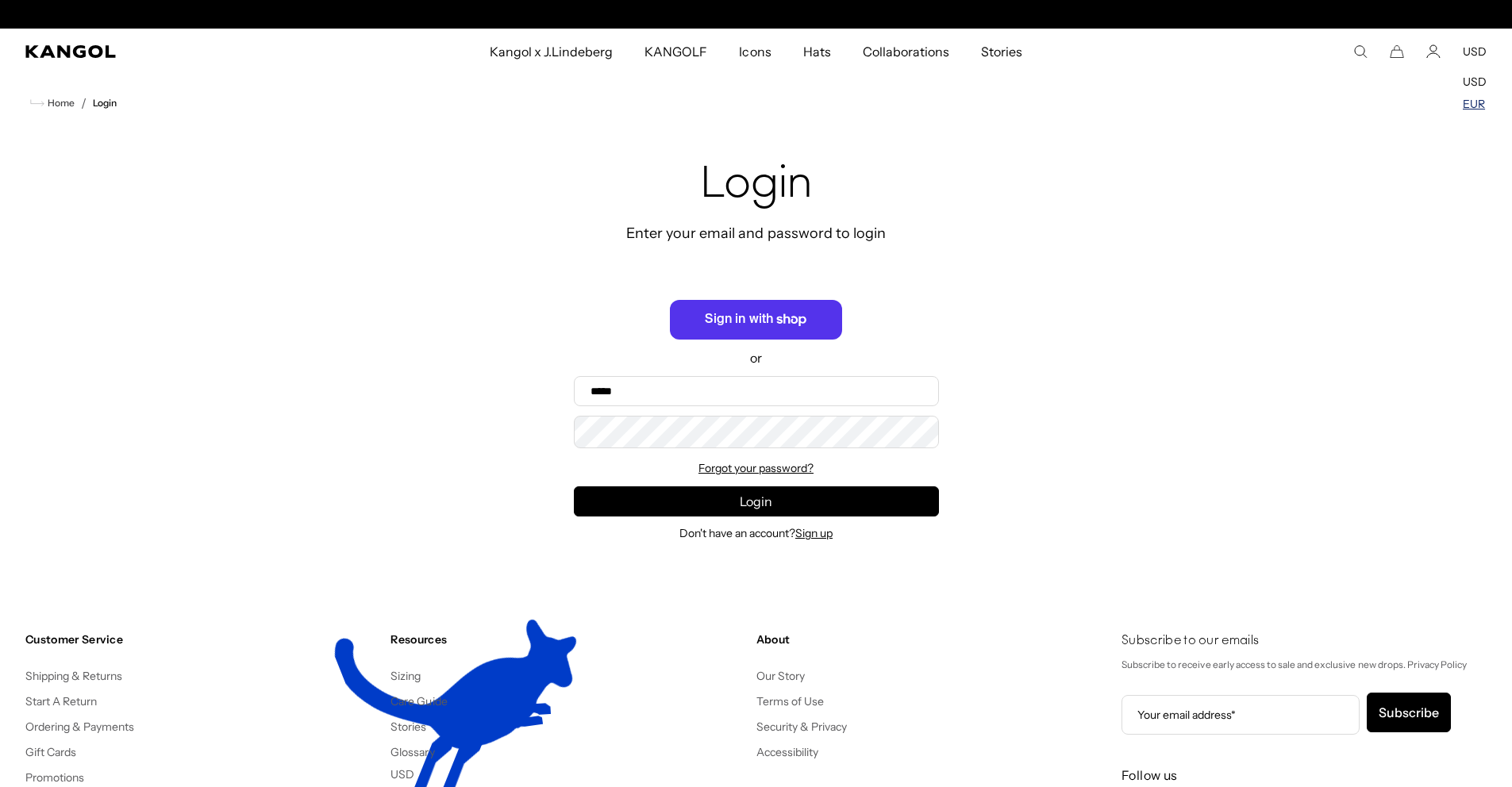
scroll to position [0, 327]
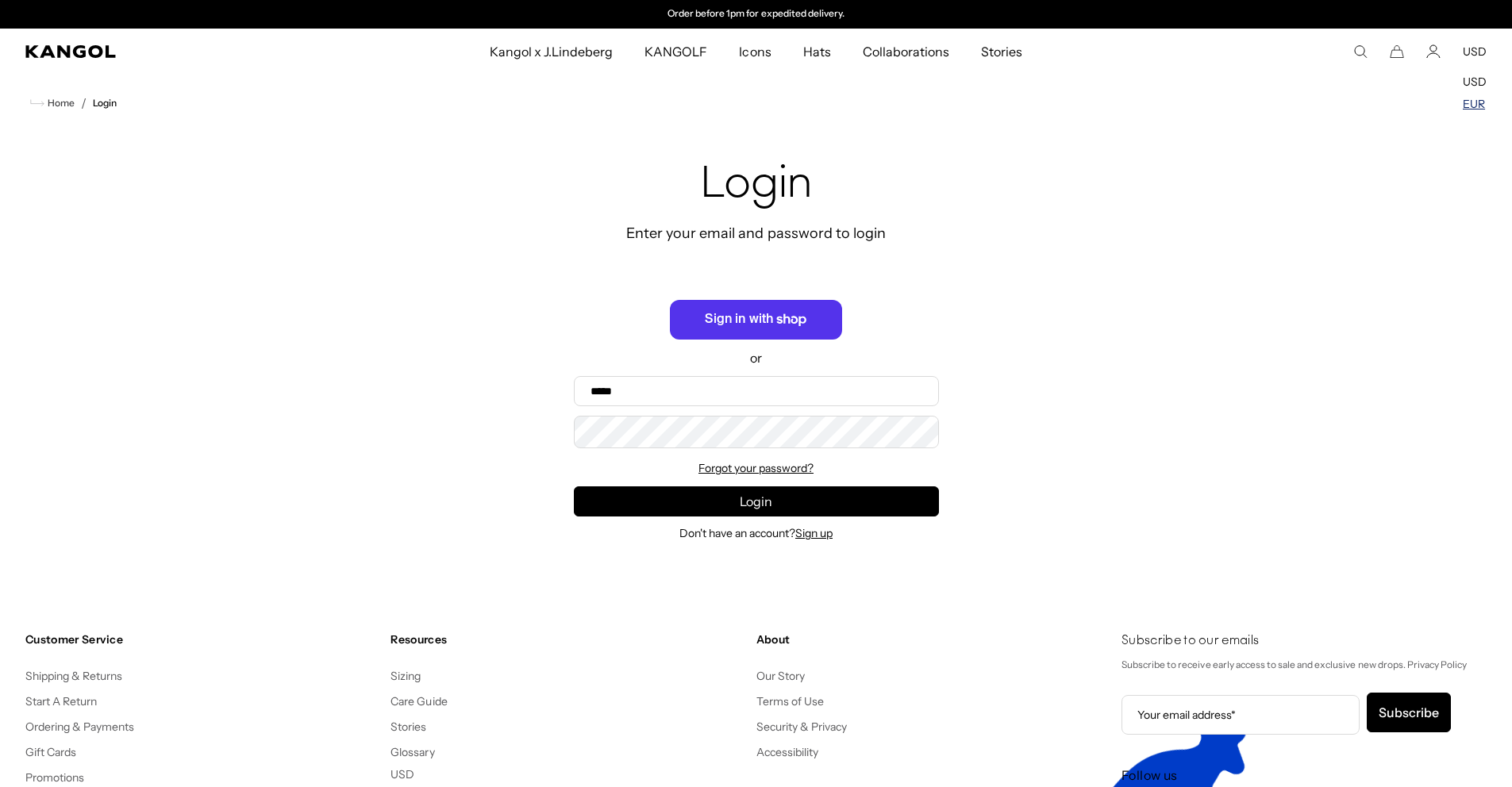
click at [1479, 105] on link "EUR" at bounding box center [1474, 103] width 23 height 14
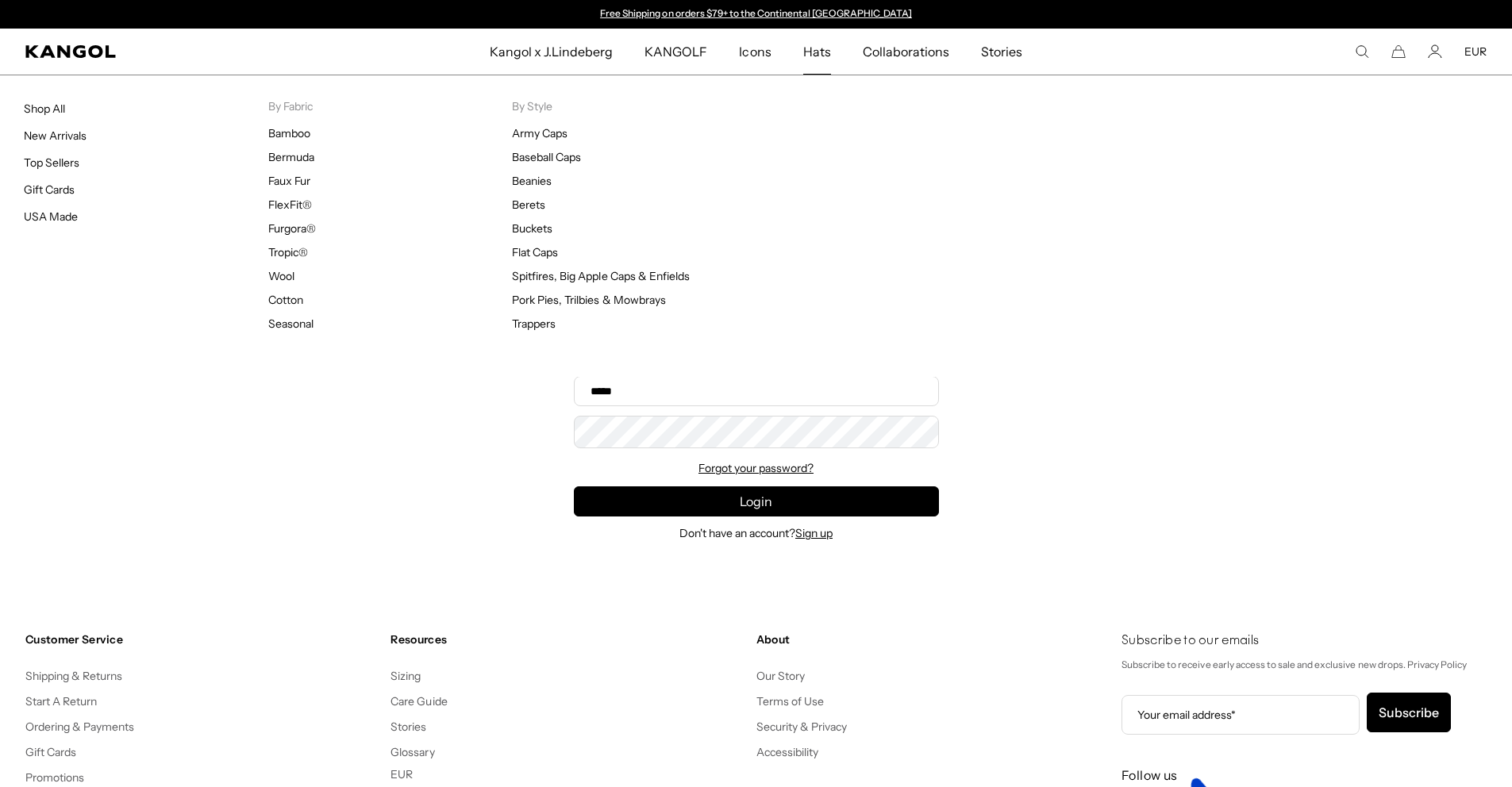
click at [822, 51] on span "Hats" at bounding box center [817, 51] width 28 height 46
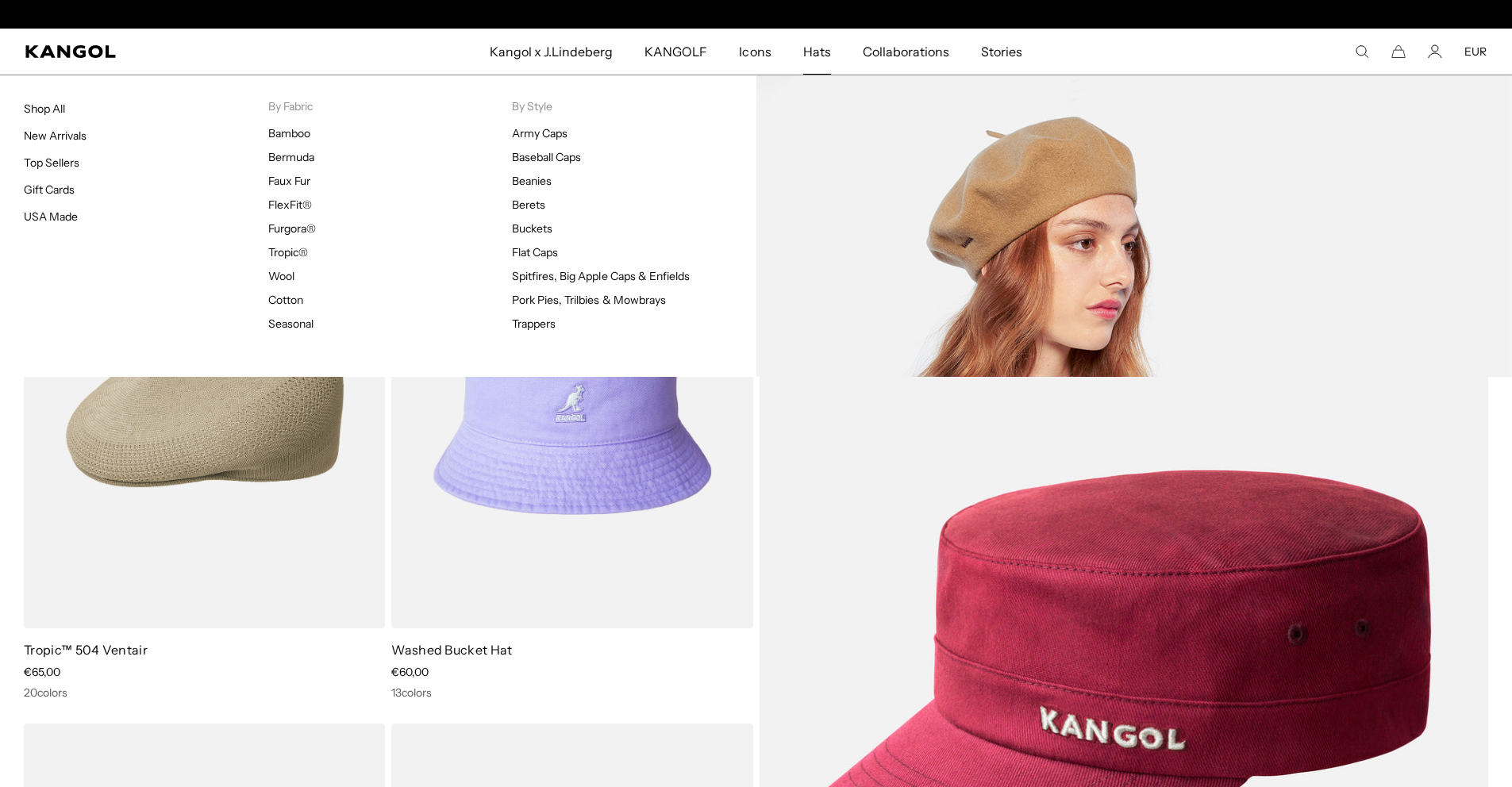
scroll to position [0, 327]
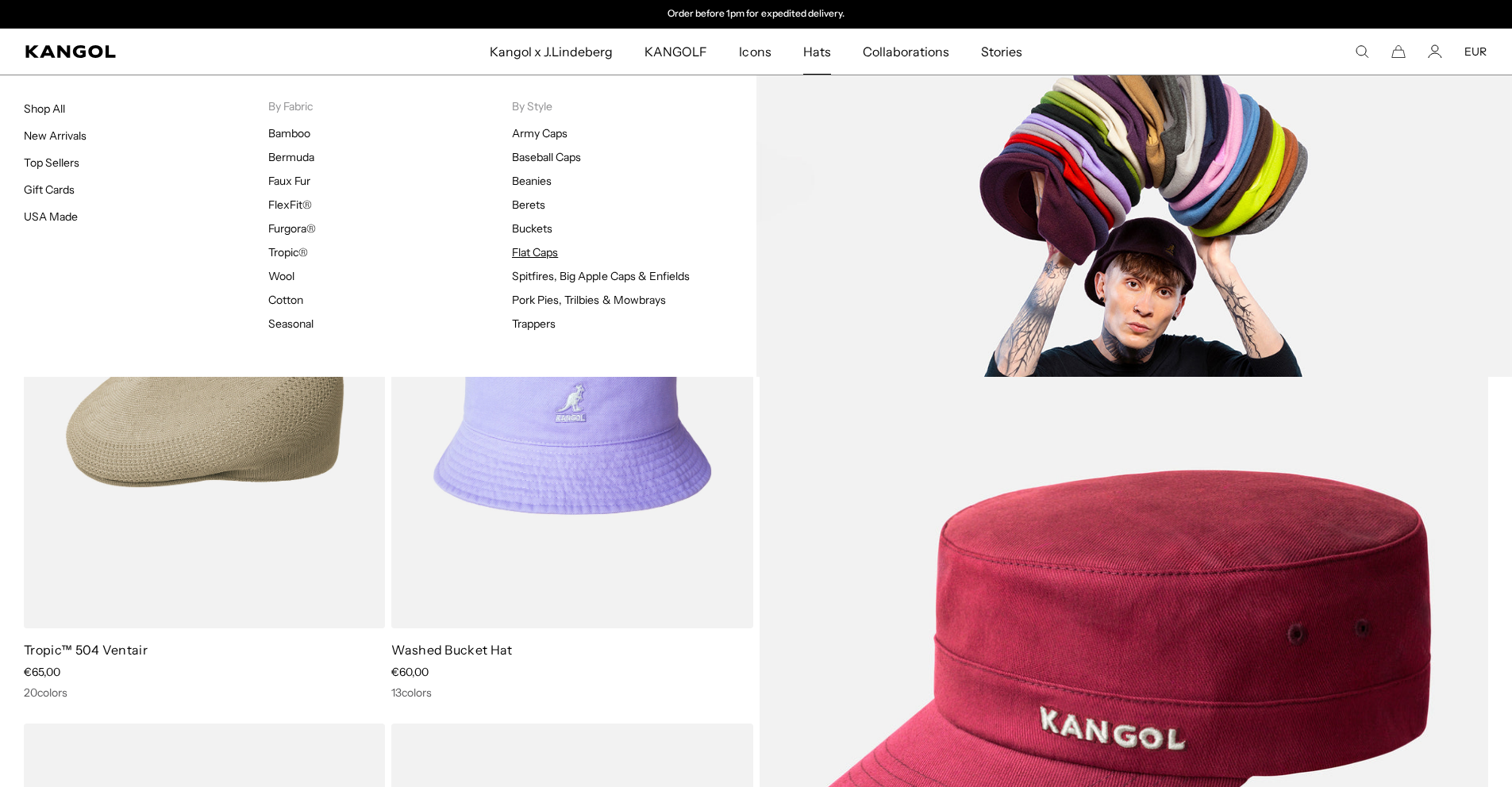
click at [536, 254] on link "Flat Caps" at bounding box center [534, 252] width 46 height 14
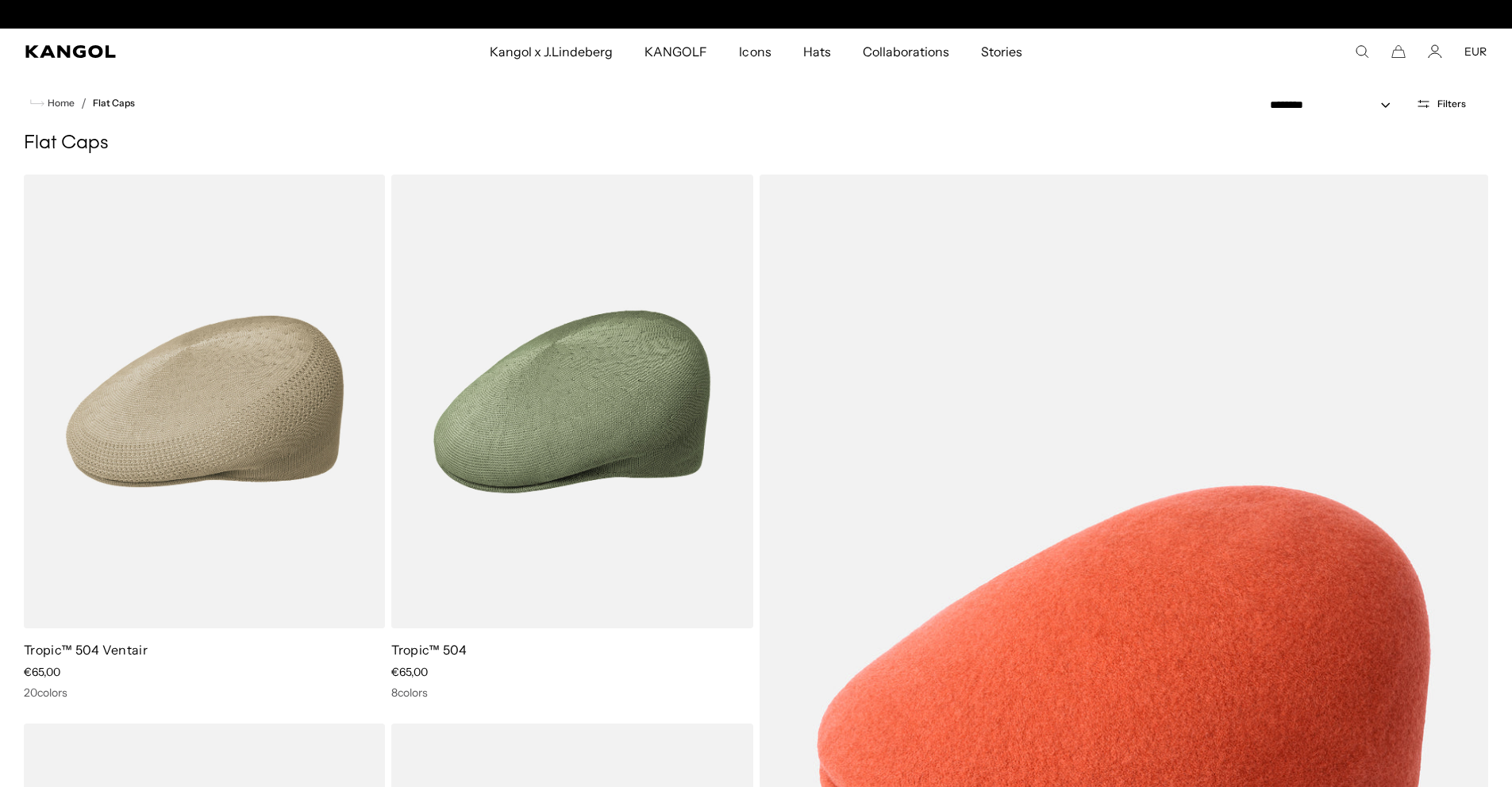
scroll to position [0, 327]
